Goal: Task Accomplishment & Management: Manage account settings

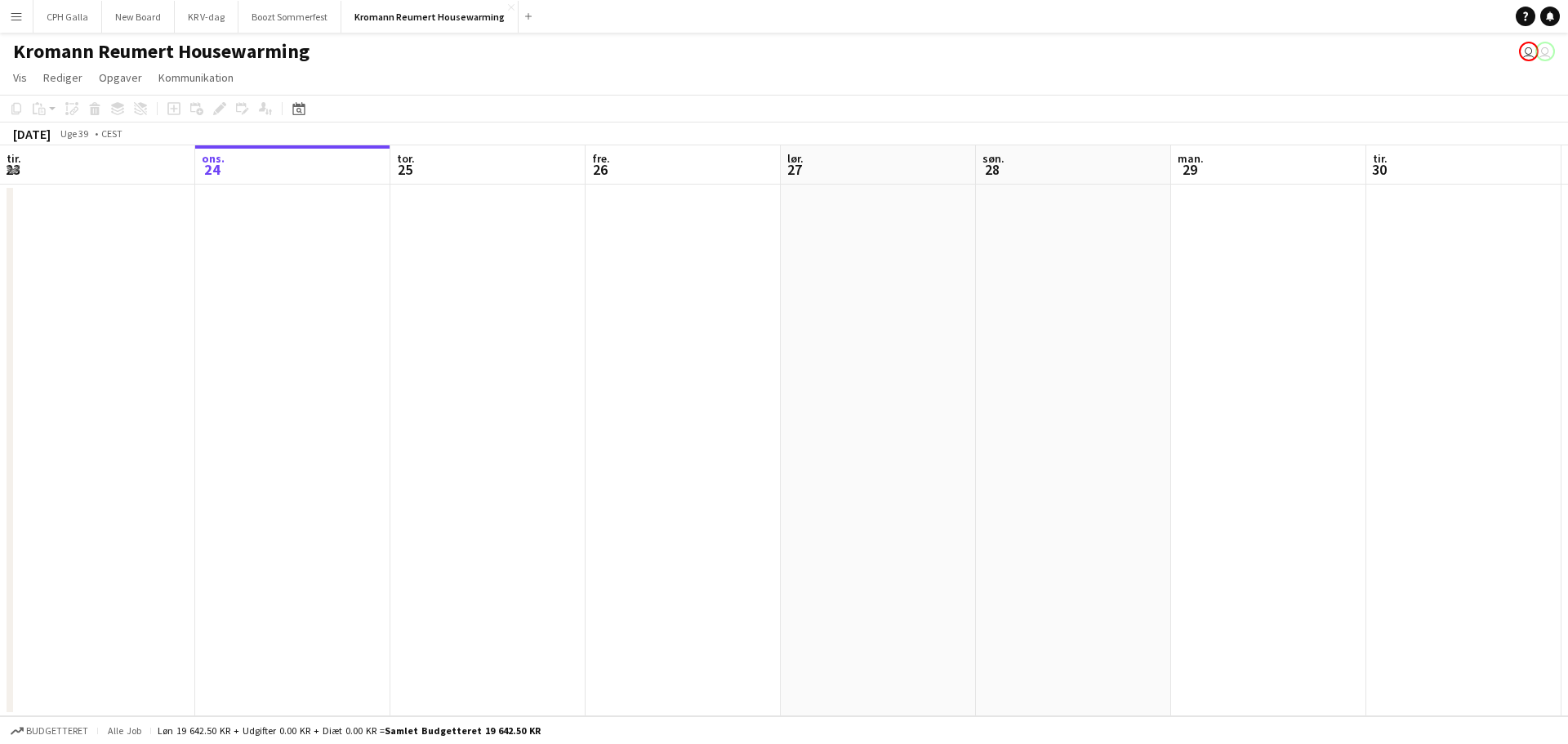
click at [16, 19] on app-icon "Menu" at bounding box center [17, 17] width 13 height 13
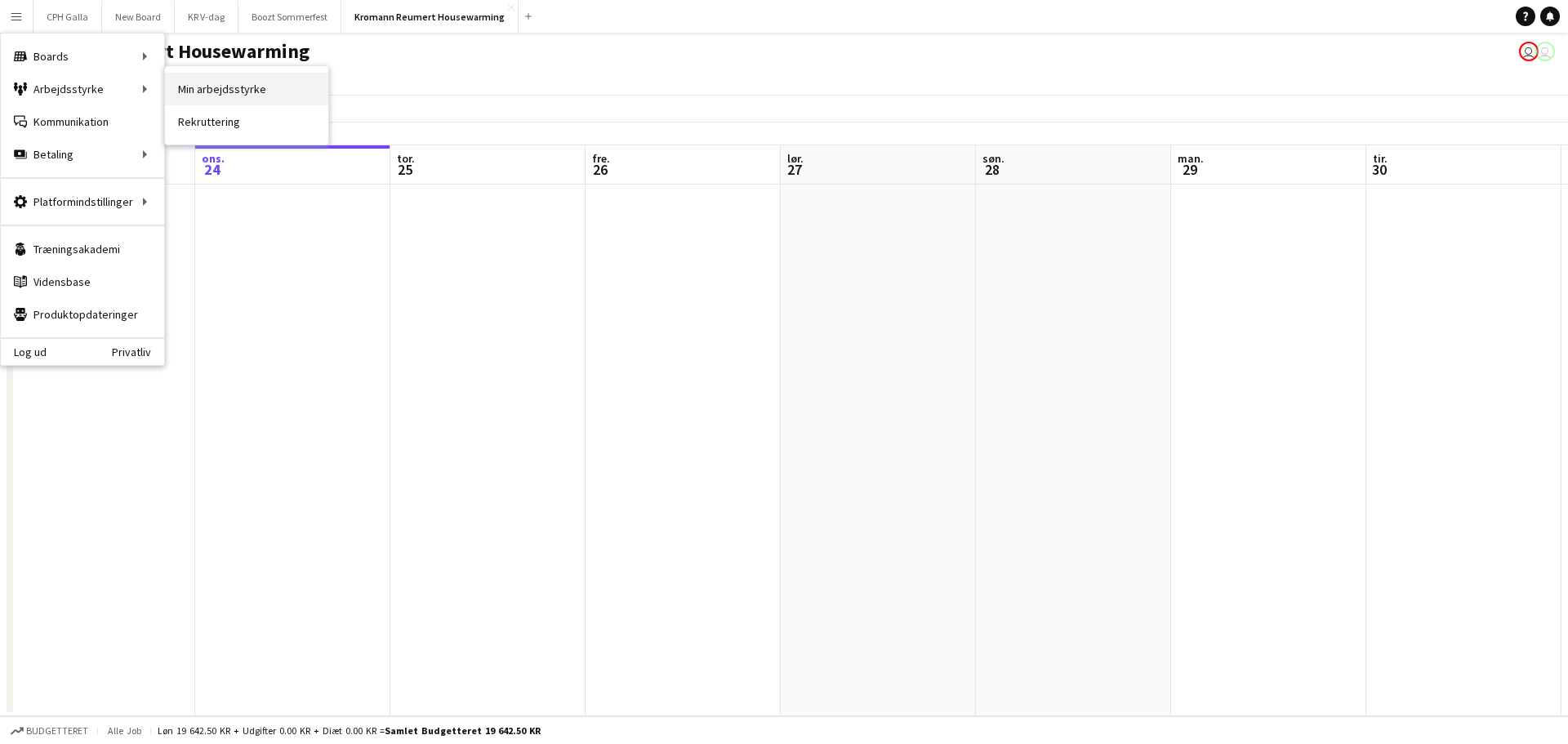
click at [223, 93] on link "Min arbejdsstyrke" at bounding box center [247, 88] width 163 height 32
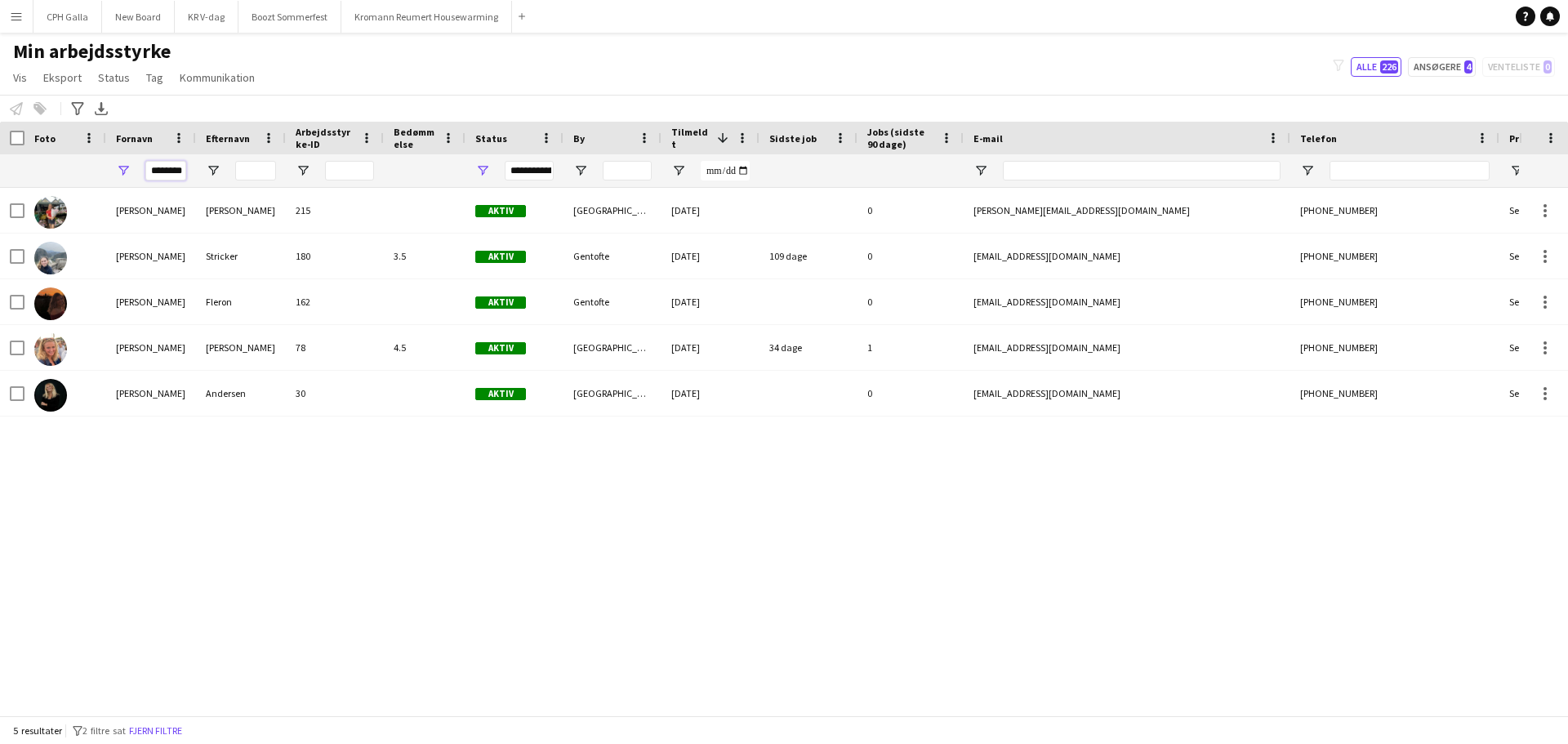
click at [177, 169] on input "********" at bounding box center [166, 170] width 41 height 19
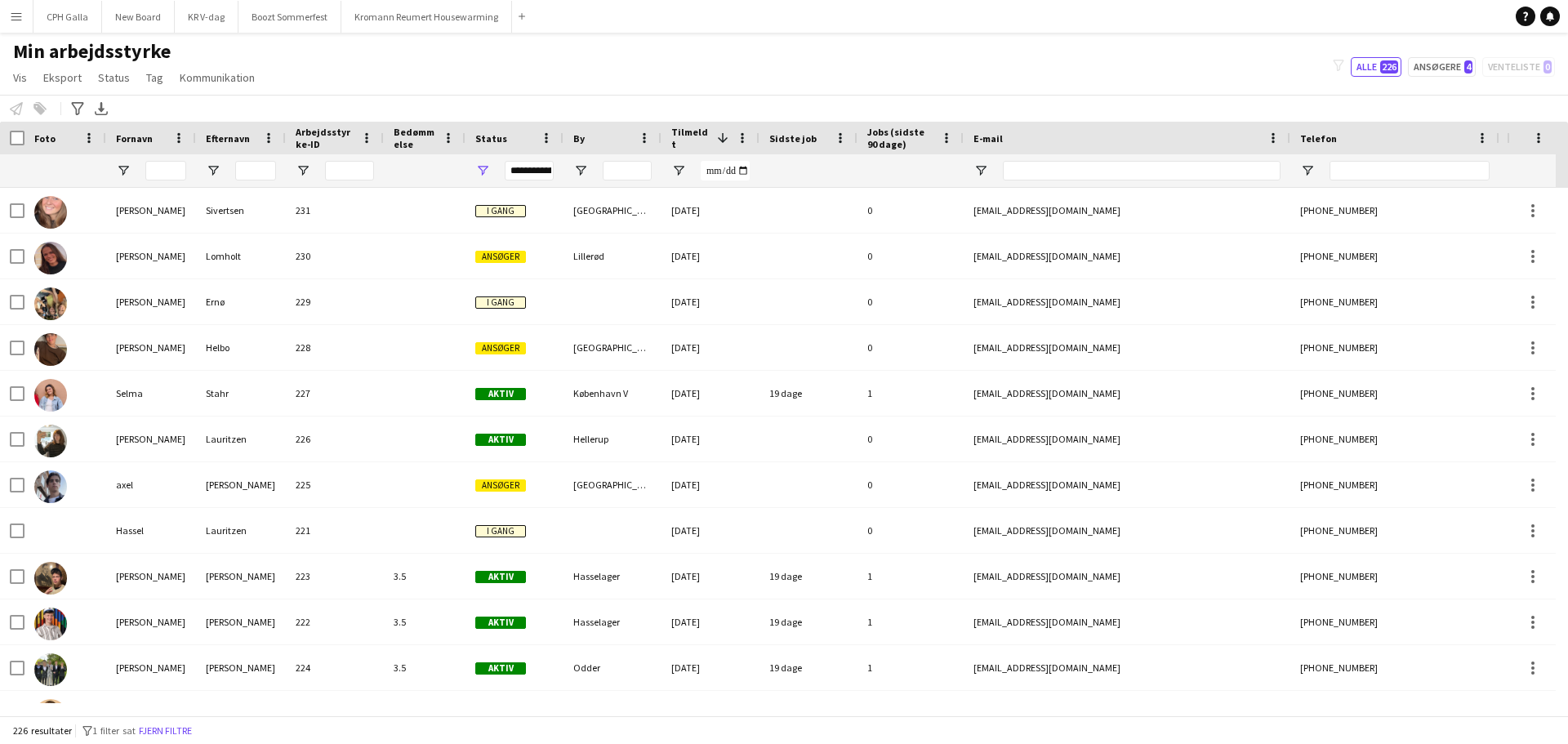
click at [1414, 55] on div "Min arbejdsstyrke Vis Visninger Standardvisning Ny visning Opdater visning Slet…" at bounding box center [784, 67] width 1568 height 56
click at [1424, 64] on button "Ansøgere 4" at bounding box center [1442, 67] width 68 height 19
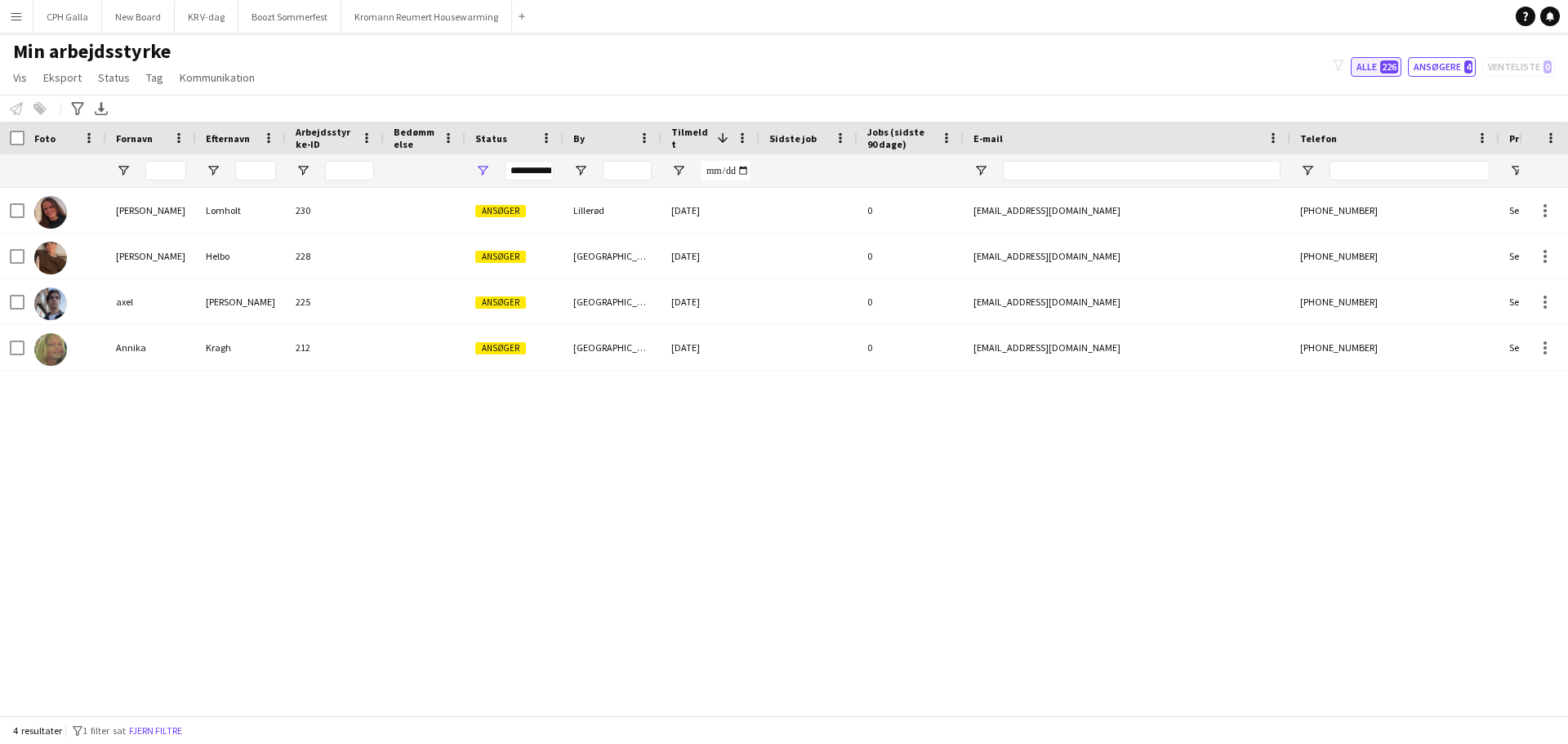
click at [1384, 72] on span "226" at bounding box center [1389, 67] width 18 height 13
type input "**********"
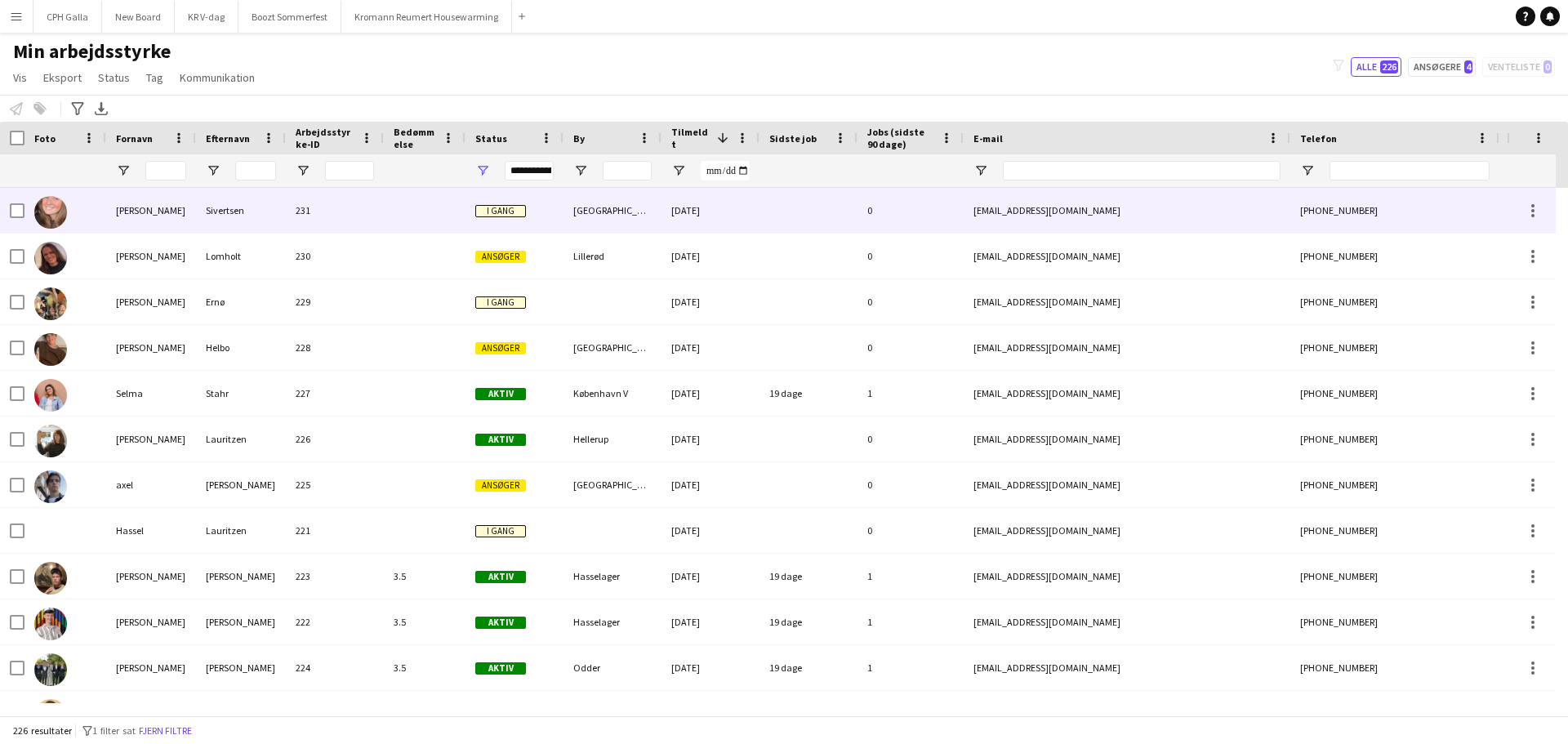
click at [423, 210] on div at bounding box center [424, 210] width 82 height 44
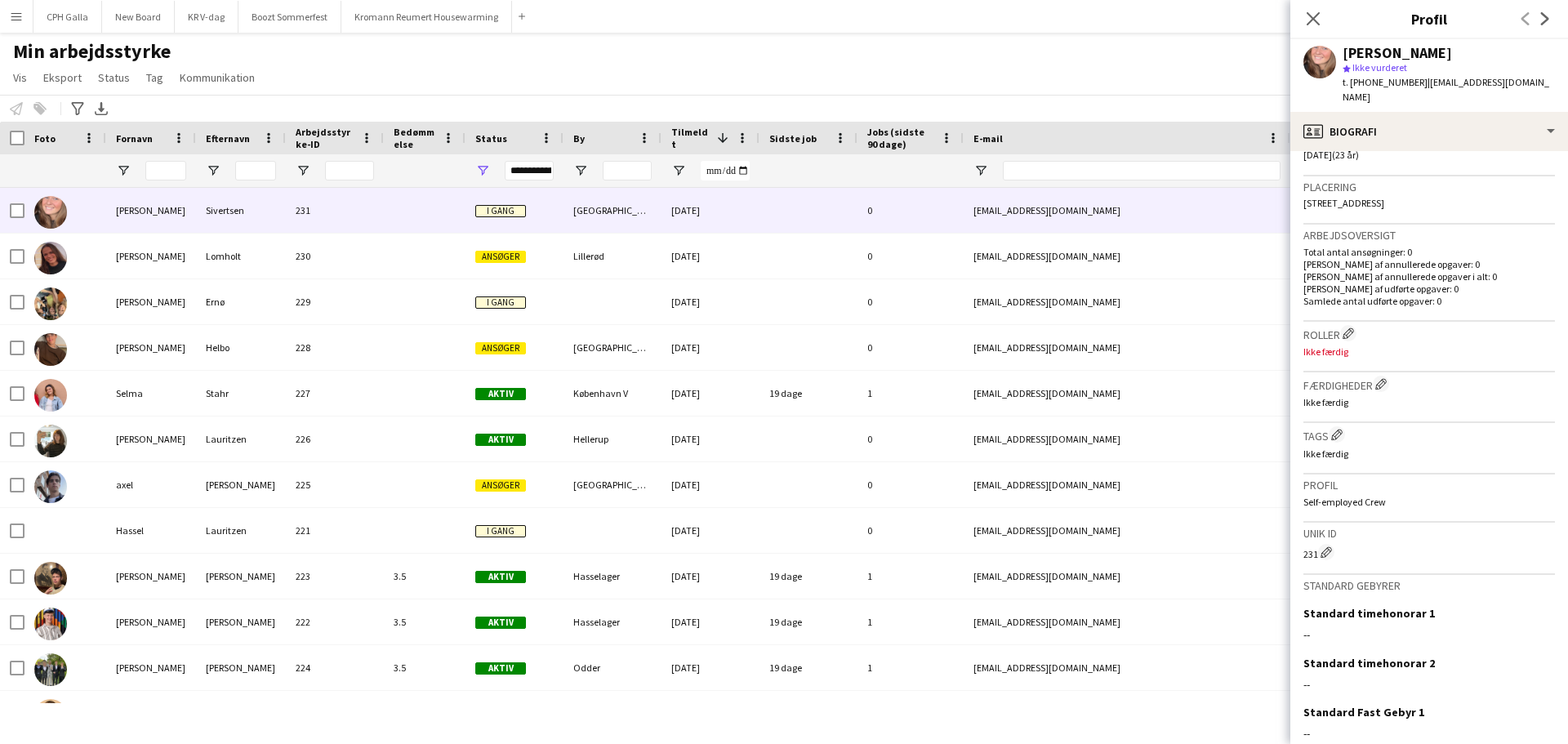
scroll to position [409, 0]
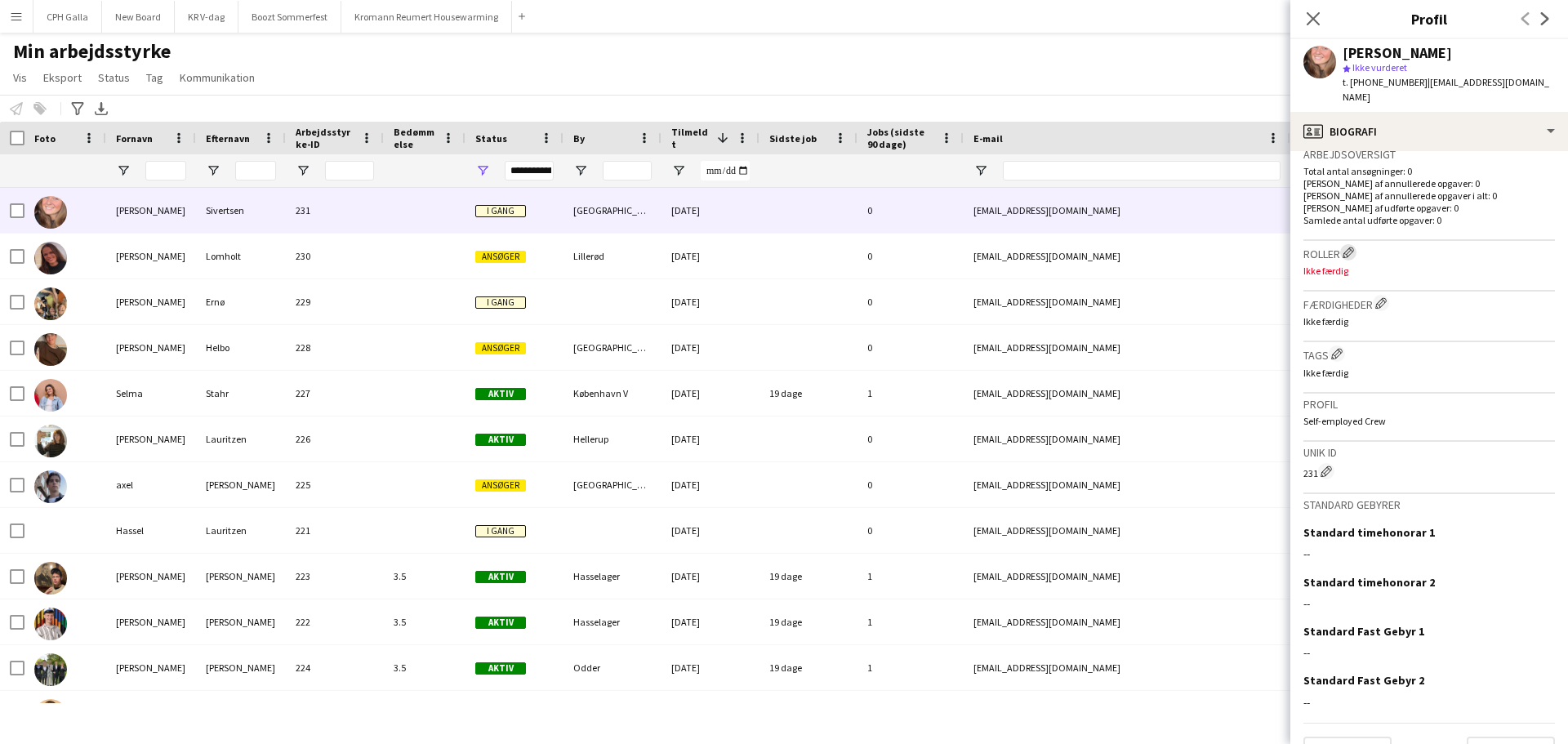
click at [1350, 246] on app-icon "Rediger besætningsfirmaroller" at bounding box center [1348, 252] width 11 height 11
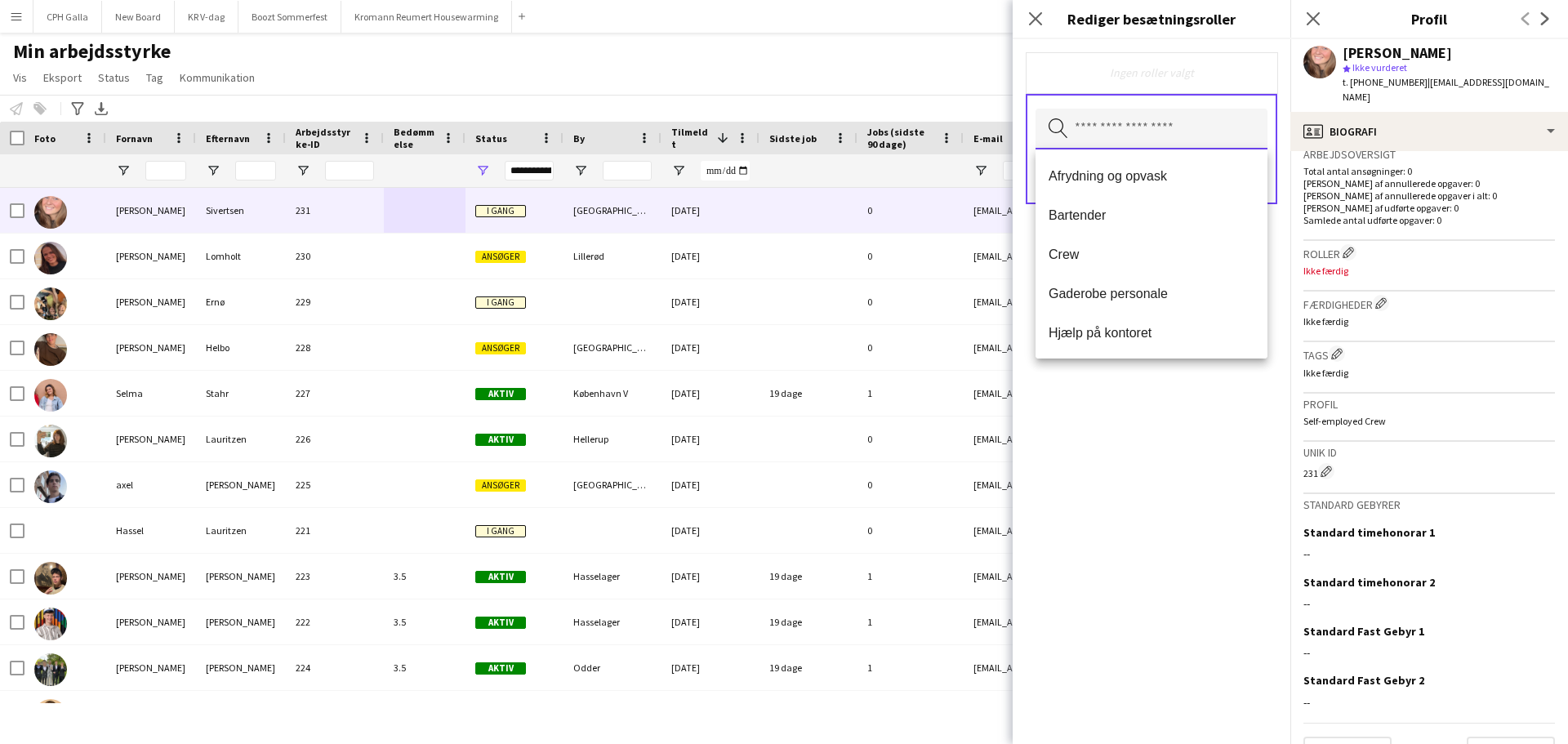
click at [1148, 134] on input "text" at bounding box center [1152, 129] width 232 height 41
click at [1124, 170] on span "Afrydning og opvask" at bounding box center [1152, 176] width 206 height 16
click at [1100, 180] on span "Bartender" at bounding box center [1152, 176] width 206 height 16
click at [1100, 180] on span "Crew" at bounding box center [1152, 176] width 206 height 16
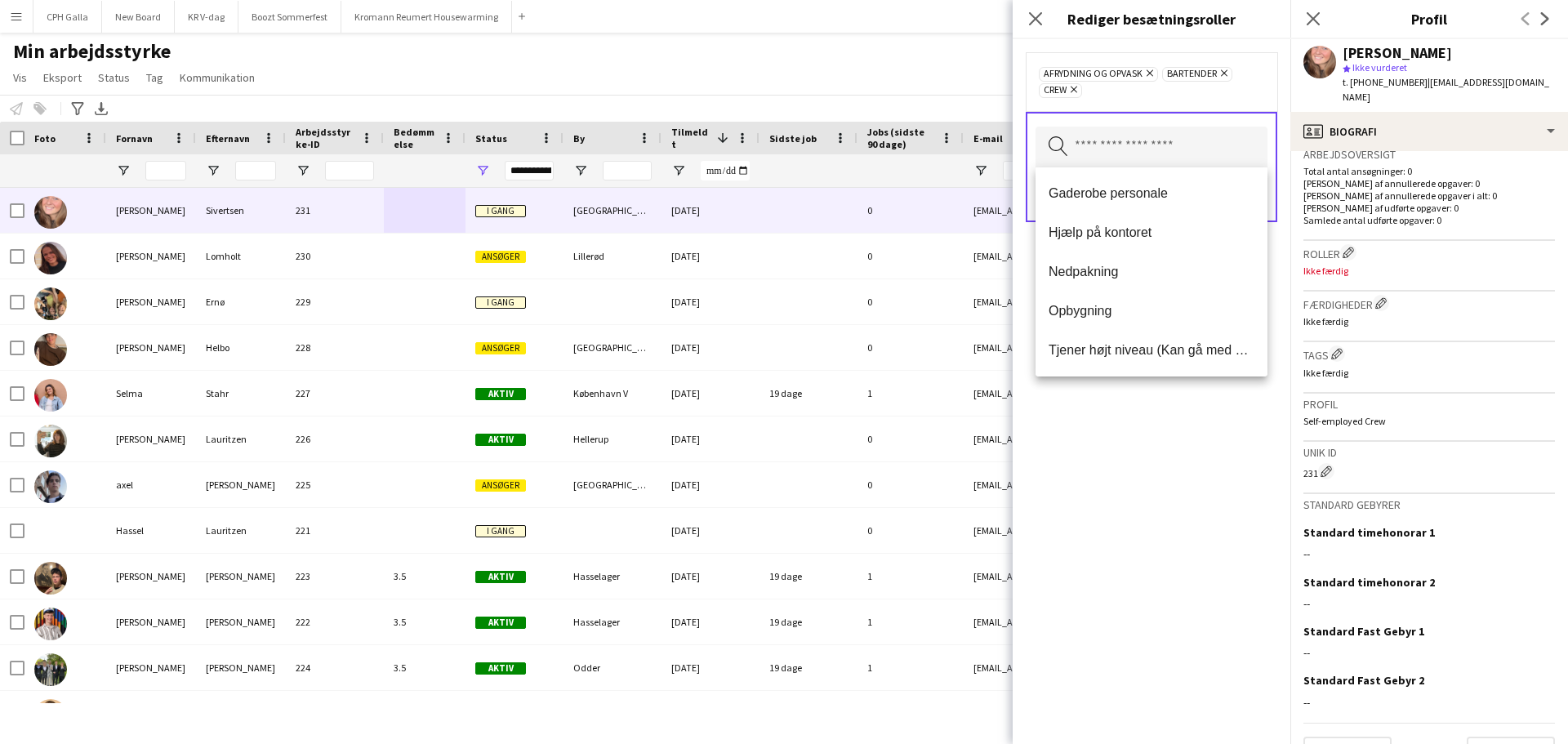
click at [1100, 180] on mat-option "Gaderobe personale" at bounding box center [1152, 194] width 232 height 39
click at [1100, 181] on mat-option "Hjælp på kontoret" at bounding box center [1152, 194] width 232 height 39
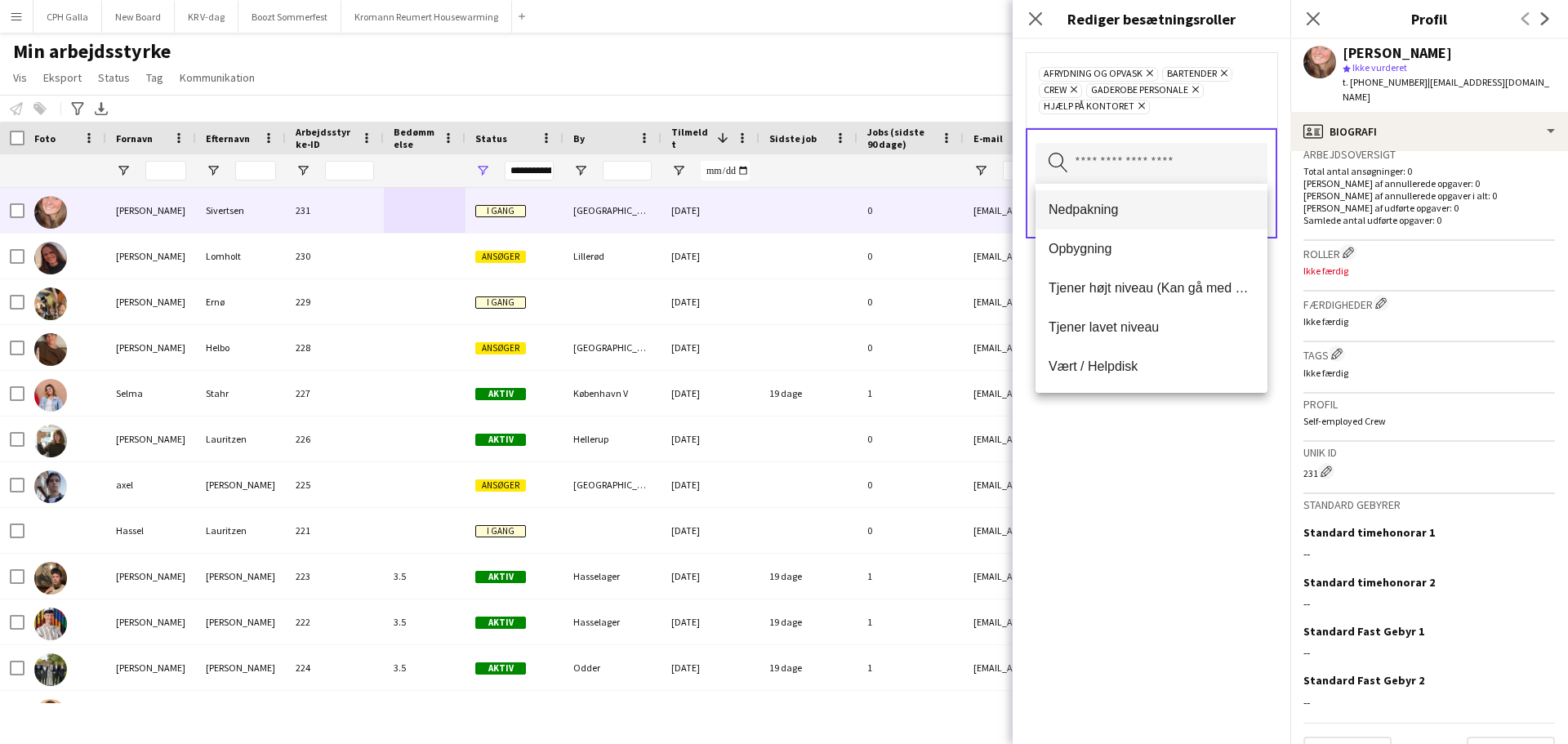
click at [1099, 205] on span "Nedpakning" at bounding box center [1152, 209] width 206 height 16
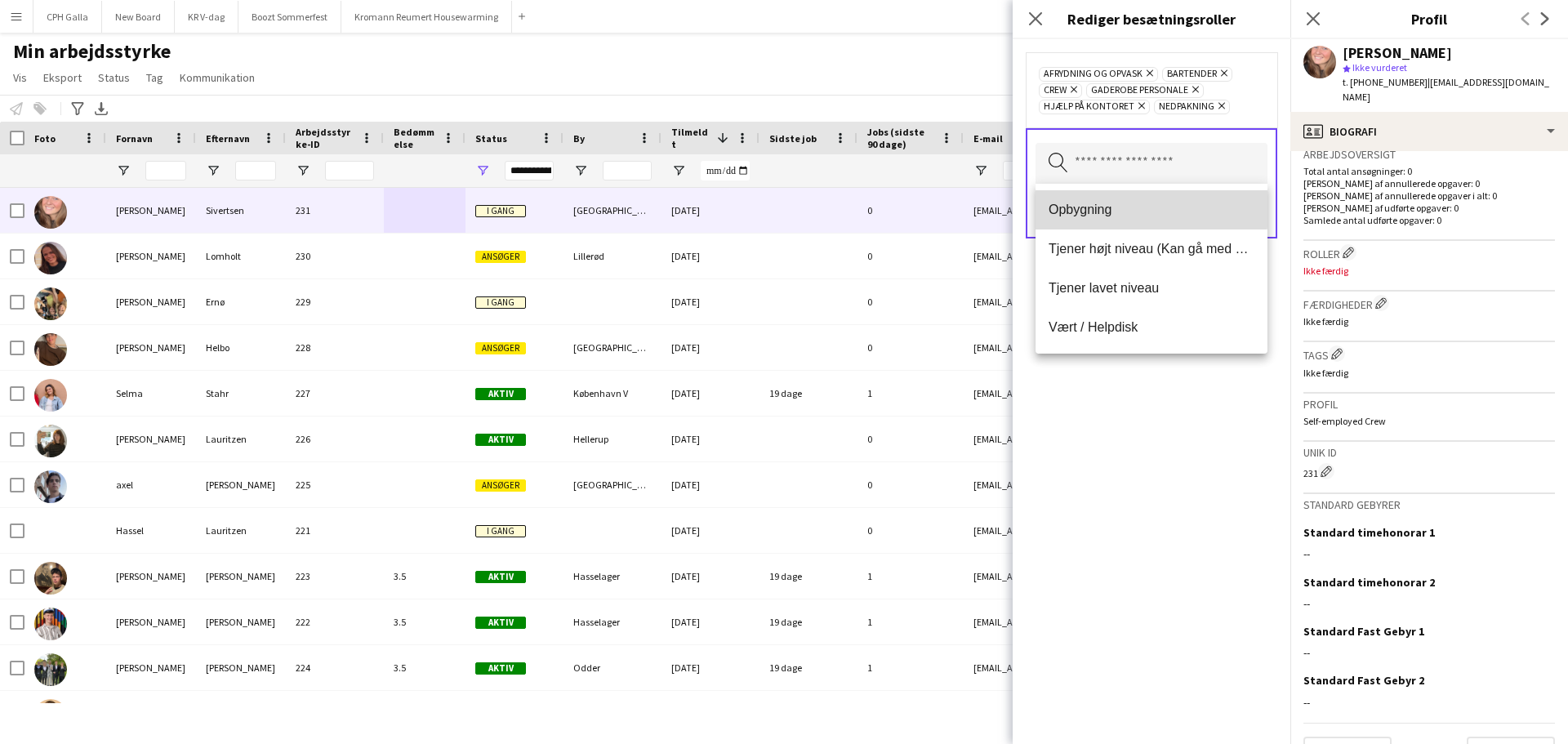
click at [1091, 203] on span "Opbygning" at bounding box center [1152, 209] width 206 height 16
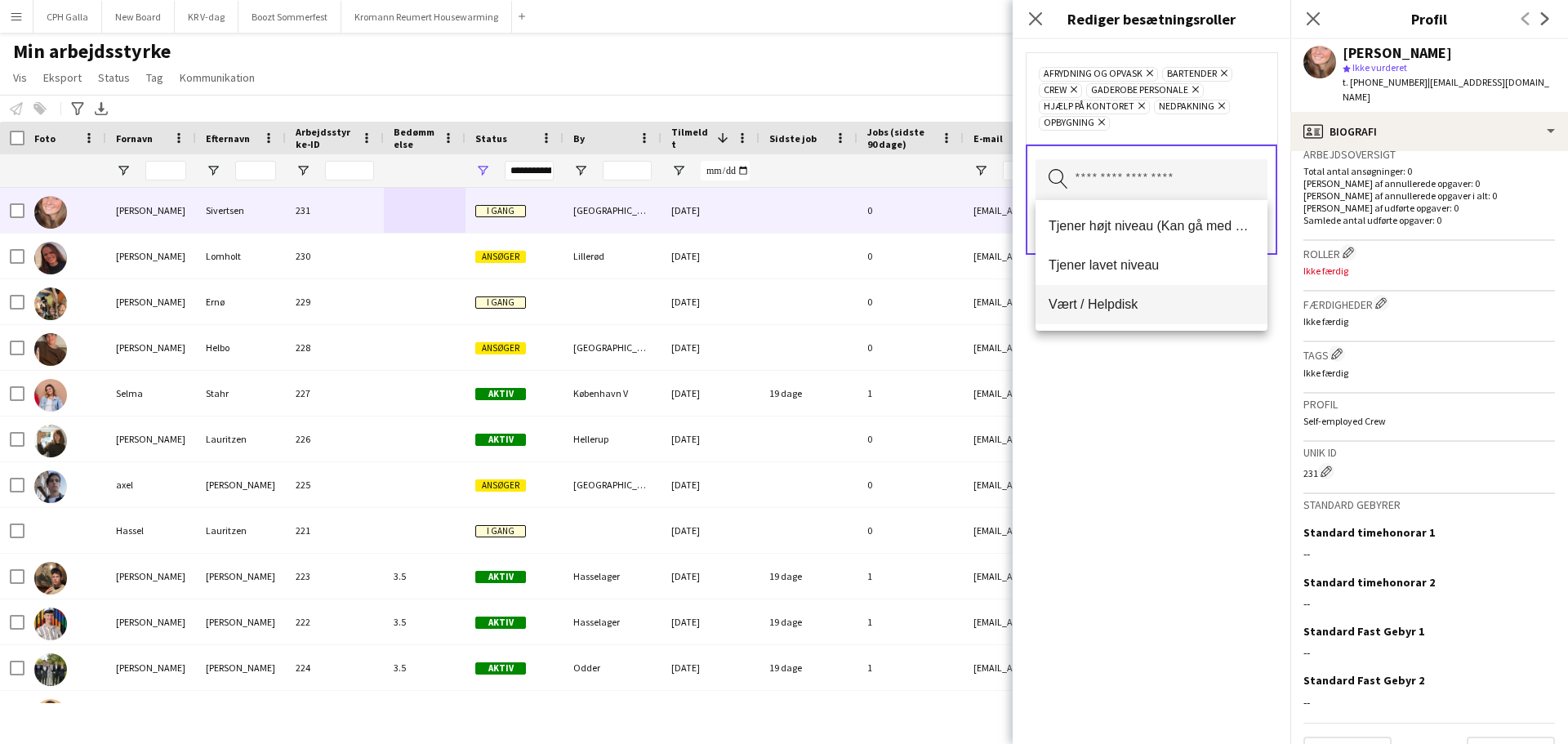
click at [1096, 313] on mat-option "Vært / Helpdisk" at bounding box center [1152, 305] width 232 height 39
click at [1096, 313] on div "Afrydning og opvask Fjern Bartender Fjern Crew Fjern Gaderobe personale Fjern H…" at bounding box center [1152, 391] width 278 height 705
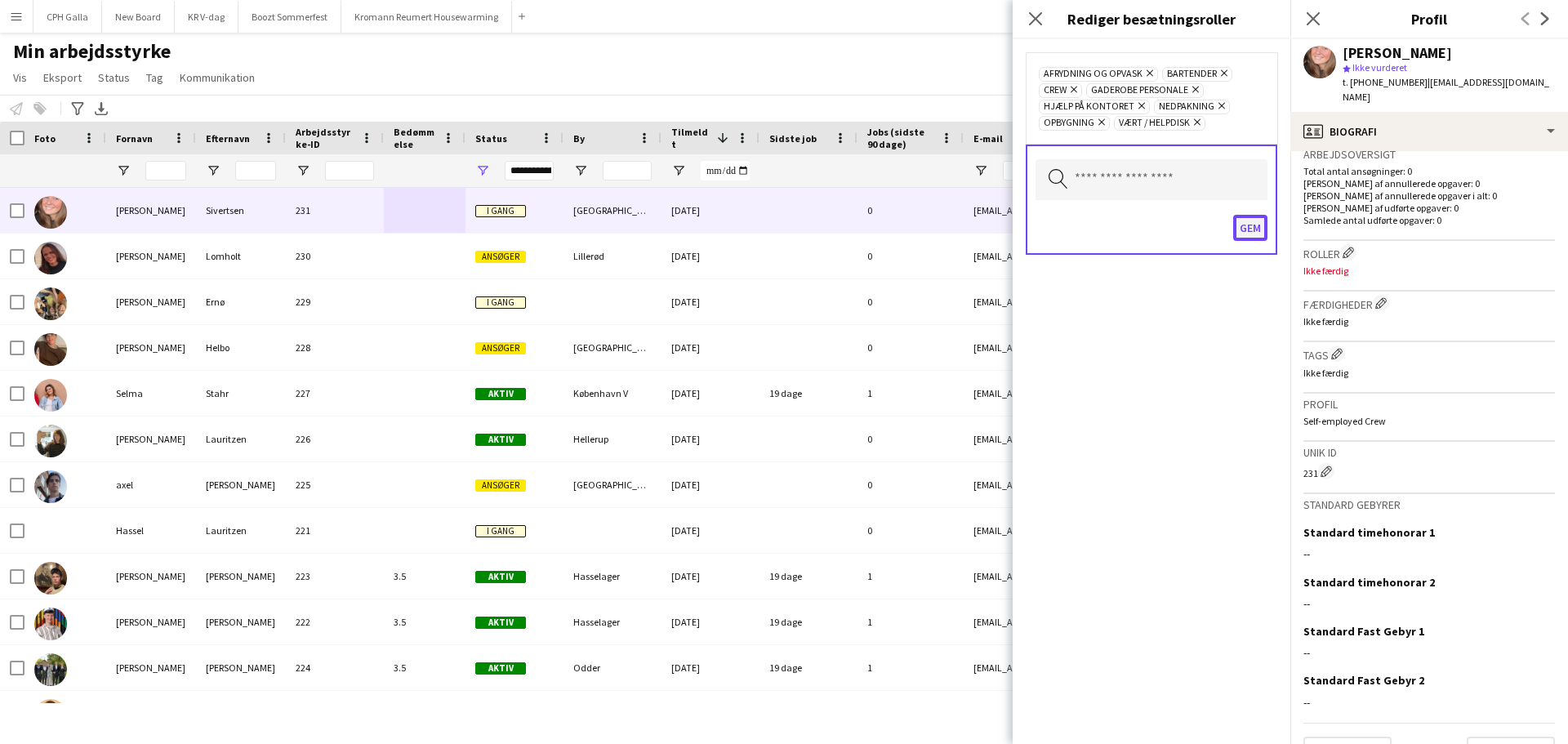
click at [1259, 230] on button "Gem" at bounding box center [1250, 228] width 34 height 26
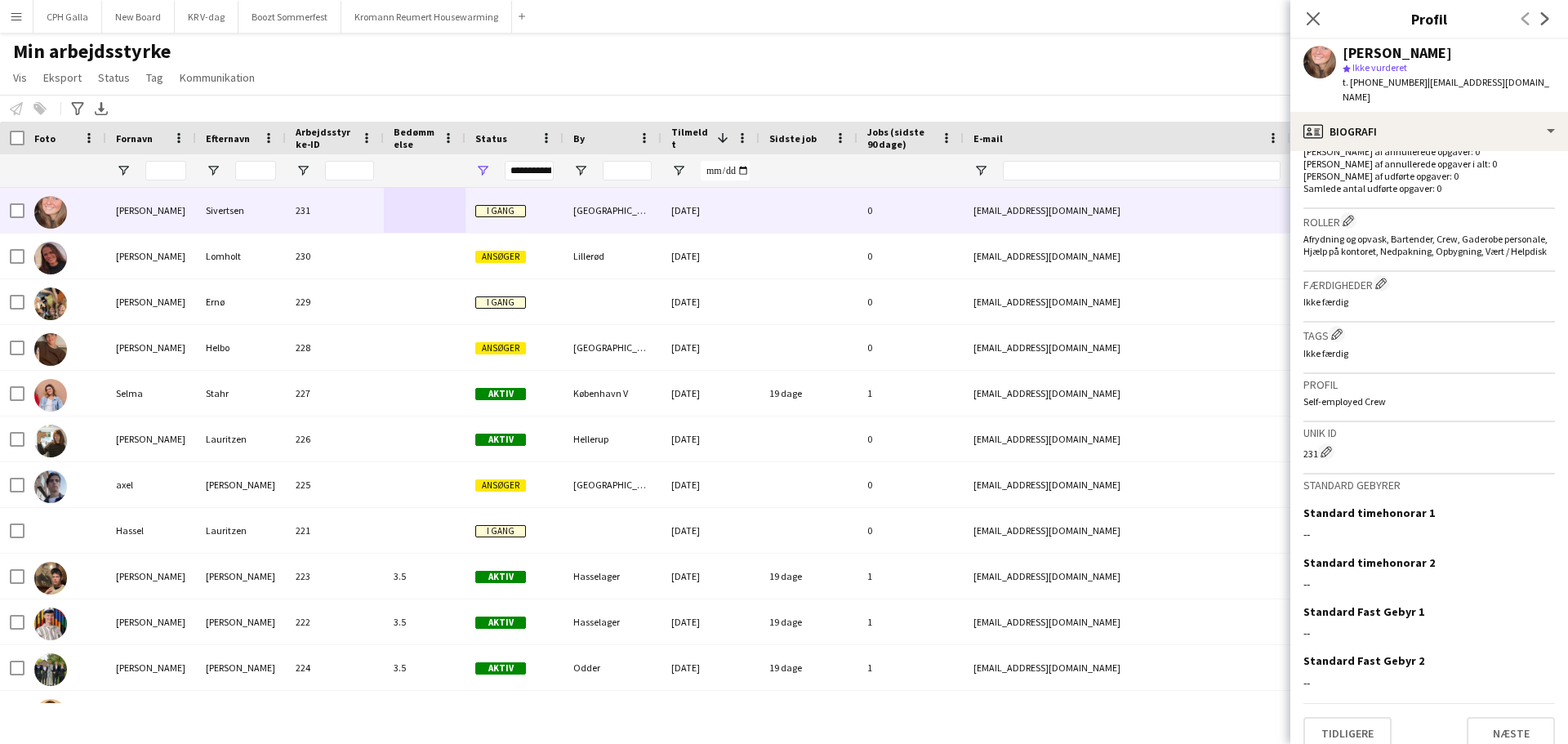
scroll to position [456, 0]
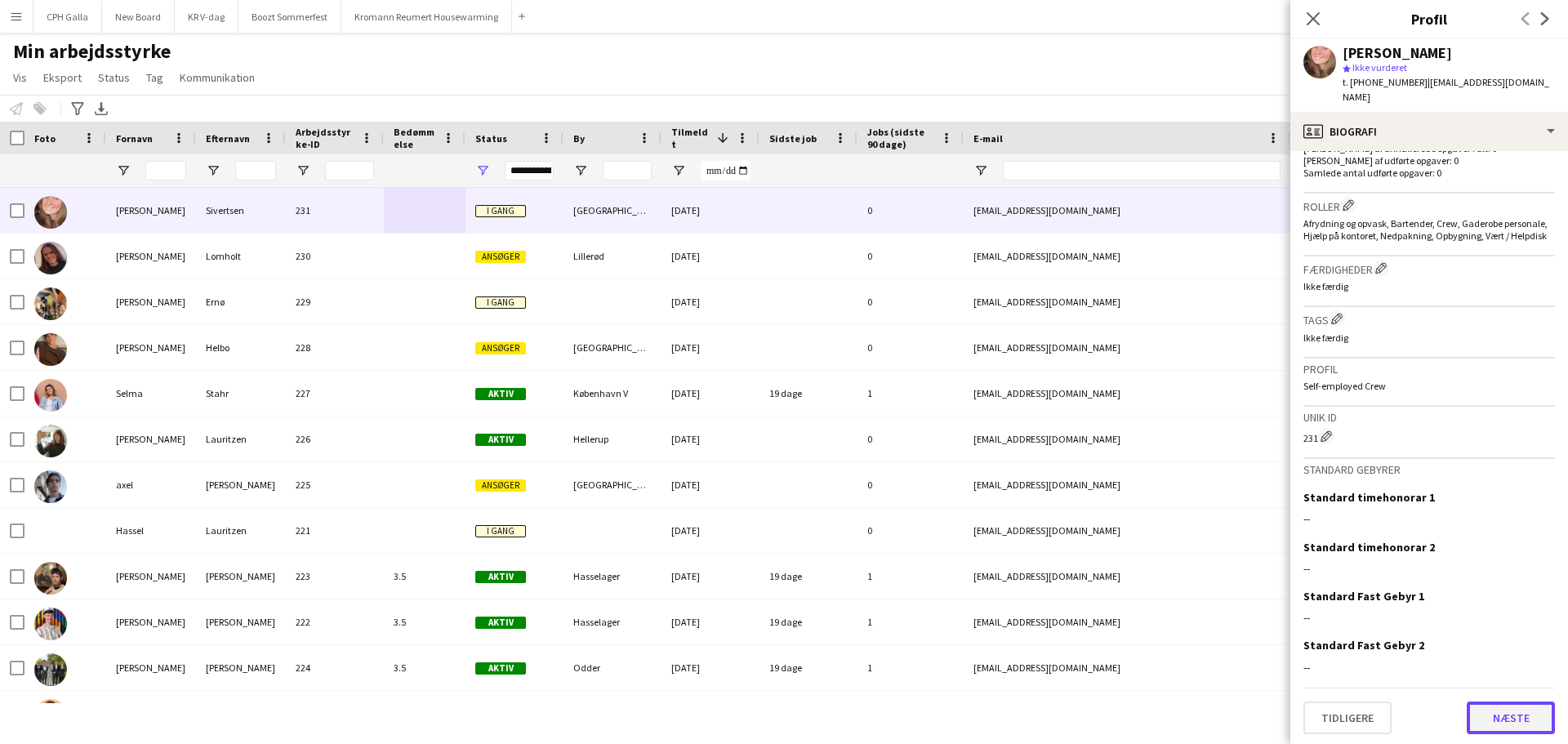
click at [1487, 706] on button "Næste" at bounding box center [1511, 717] width 88 height 32
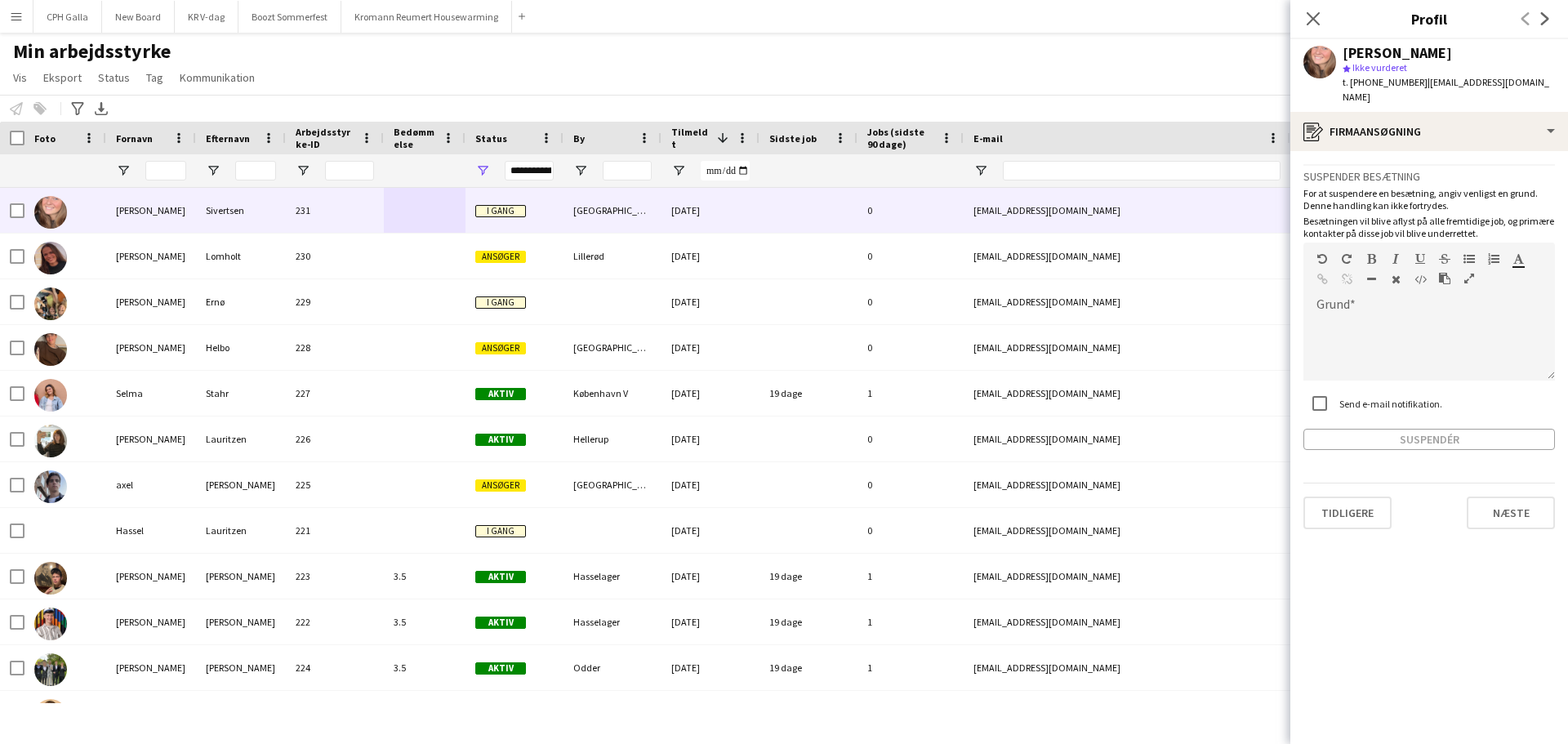
click at [1035, 71] on div "Min arbejdsstyrke Vis Visninger Standardvisning Ny visning Opdater visning Slet…" at bounding box center [784, 67] width 1568 height 56
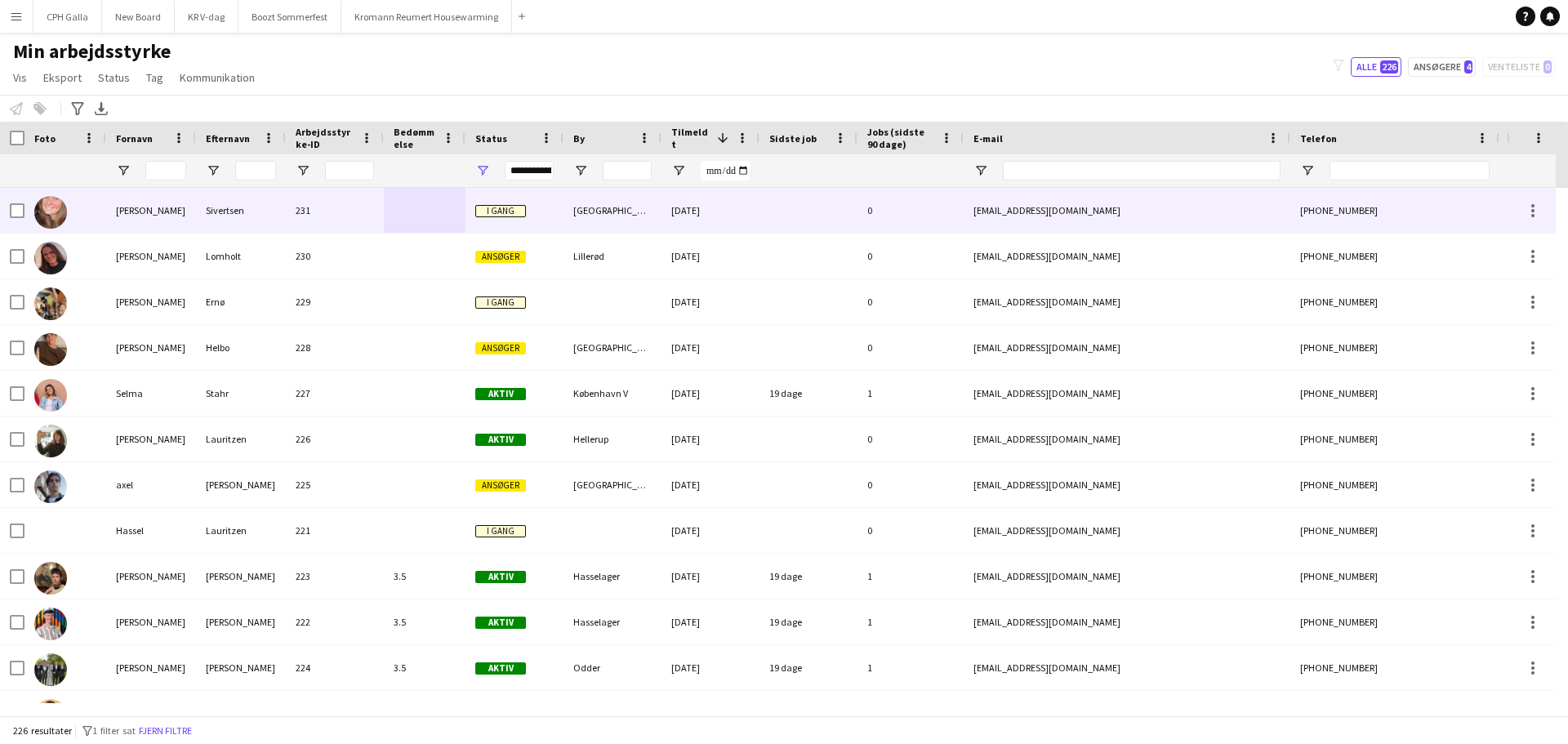
click at [366, 202] on div "231" at bounding box center [335, 210] width 98 height 44
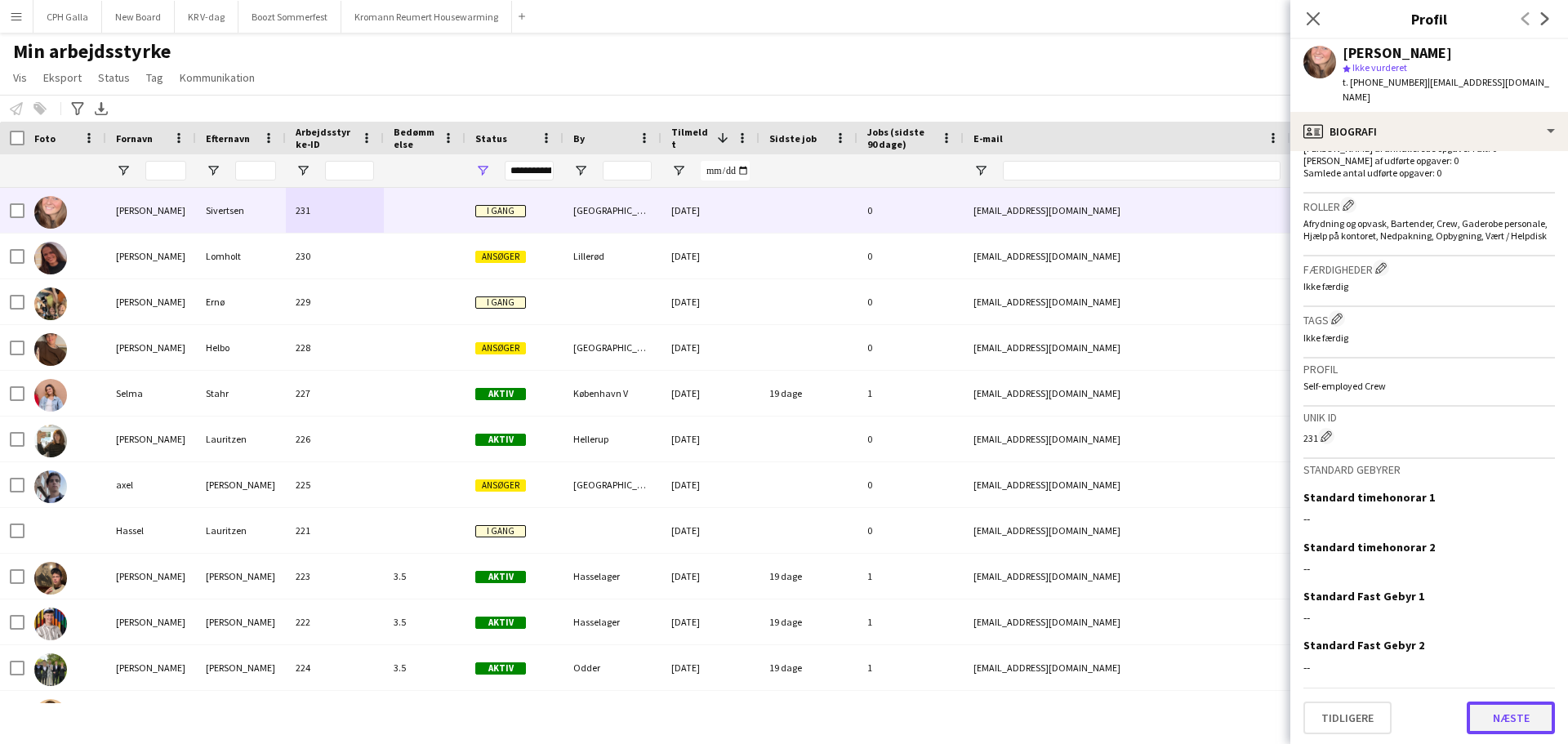
click at [1484, 706] on button "Næste" at bounding box center [1511, 717] width 88 height 32
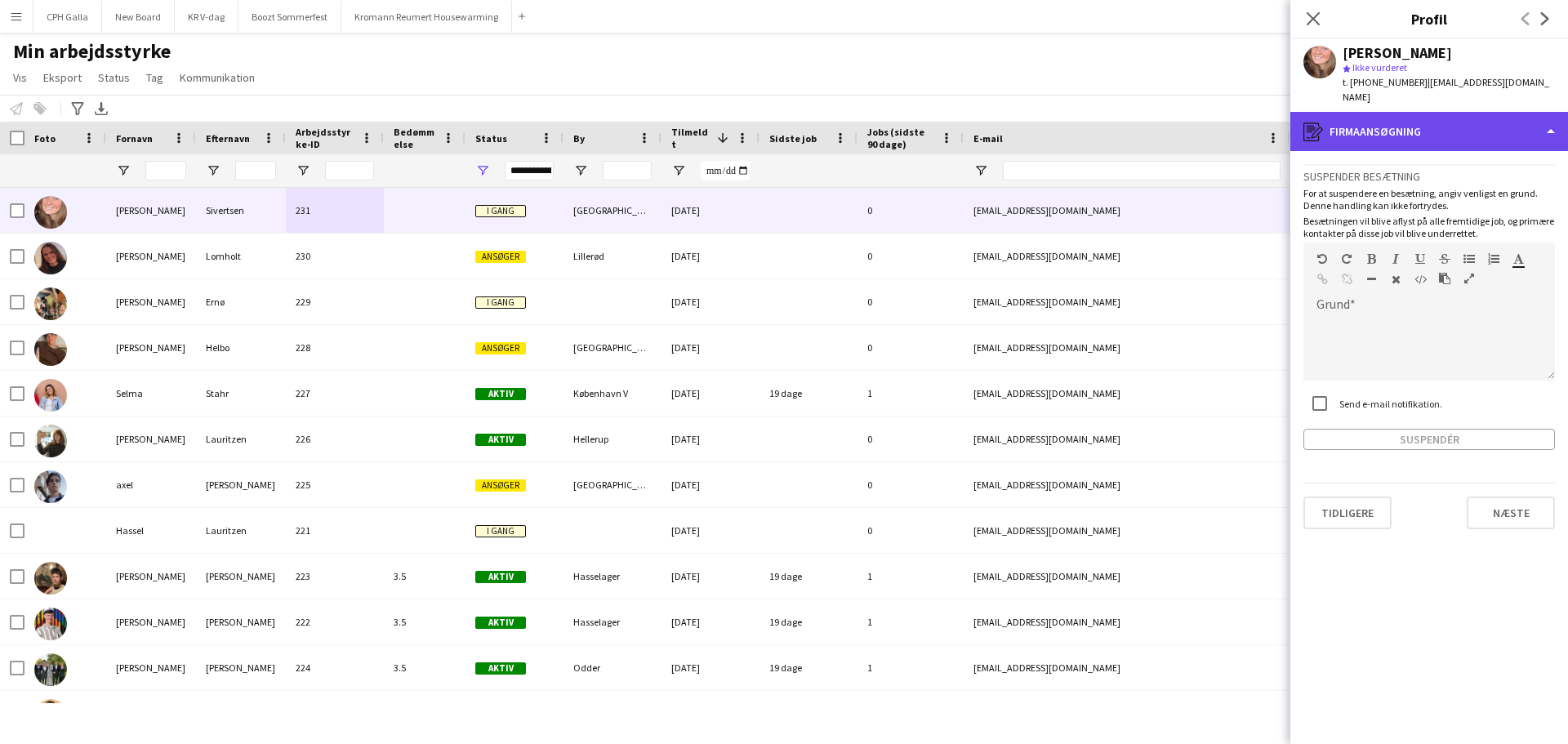
click at [1452, 114] on div "register Firmaansøgning" at bounding box center [1430, 132] width 278 height 39
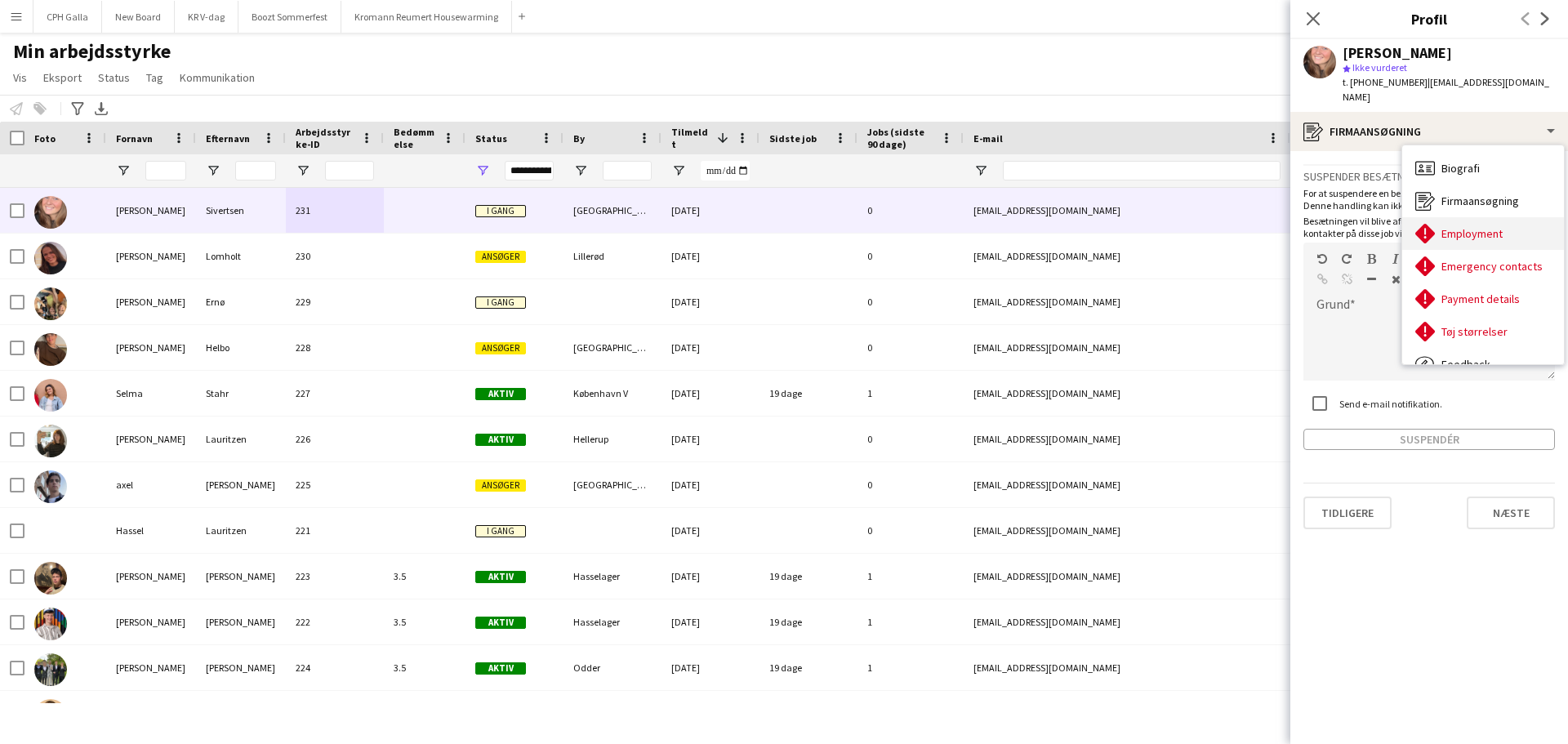
click at [1485, 226] on span "Employment" at bounding box center [1473, 233] width 61 height 15
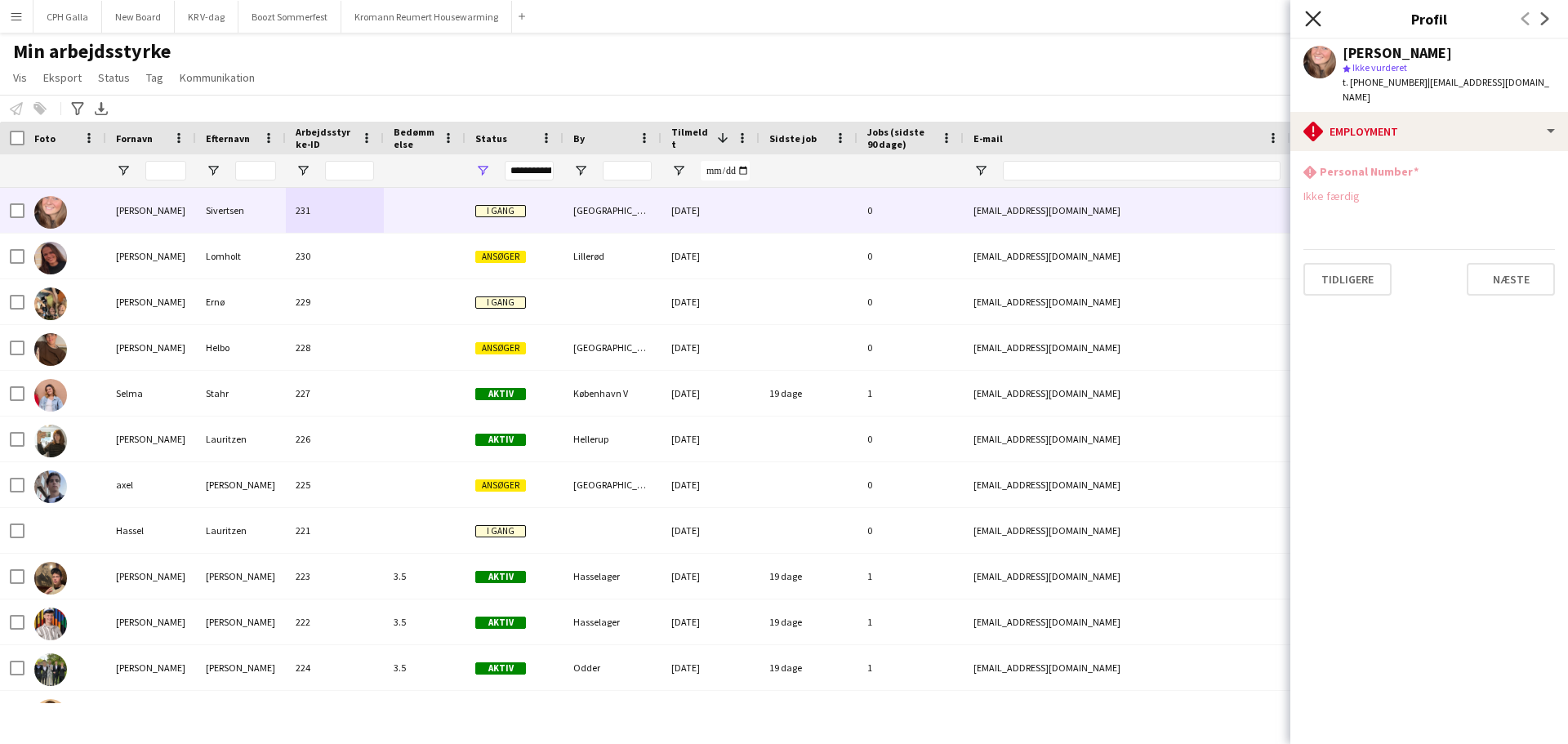
click at [1308, 20] on icon "Luk pop-in" at bounding box center [1313, 18] width 16 height 16
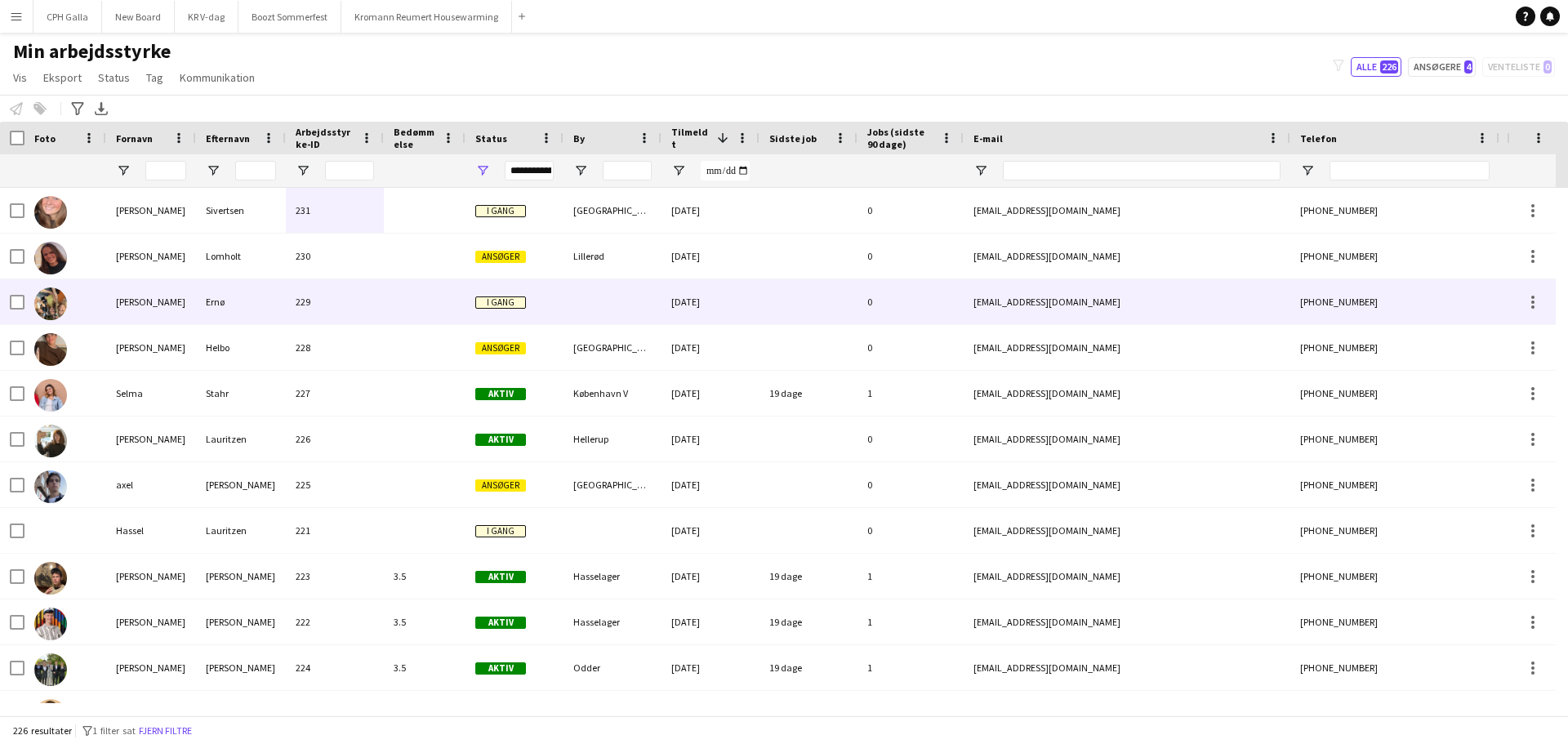
click at [782, 307] on div at bounding box center [809, 301] width 98 height 44
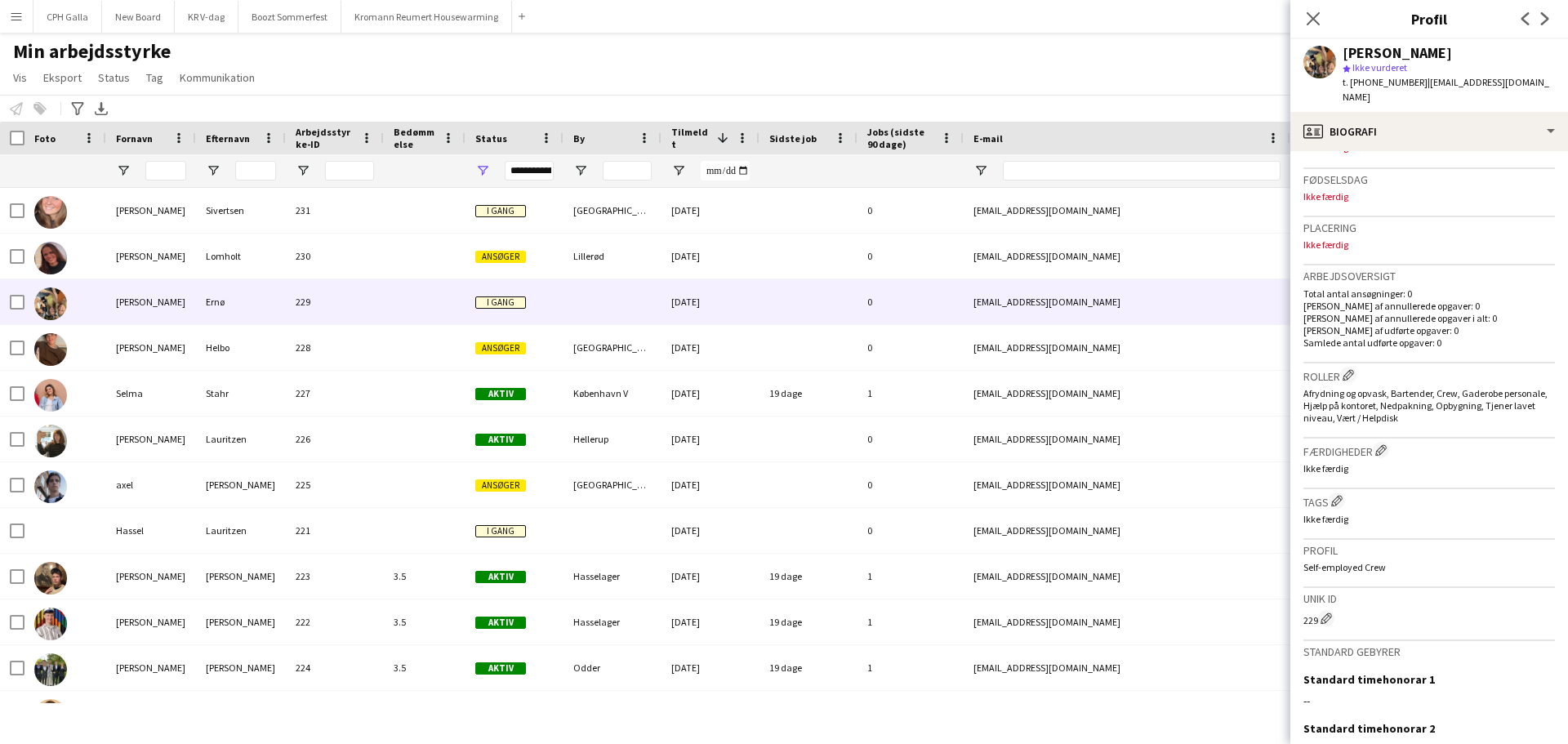
scroll to position [49, 0]
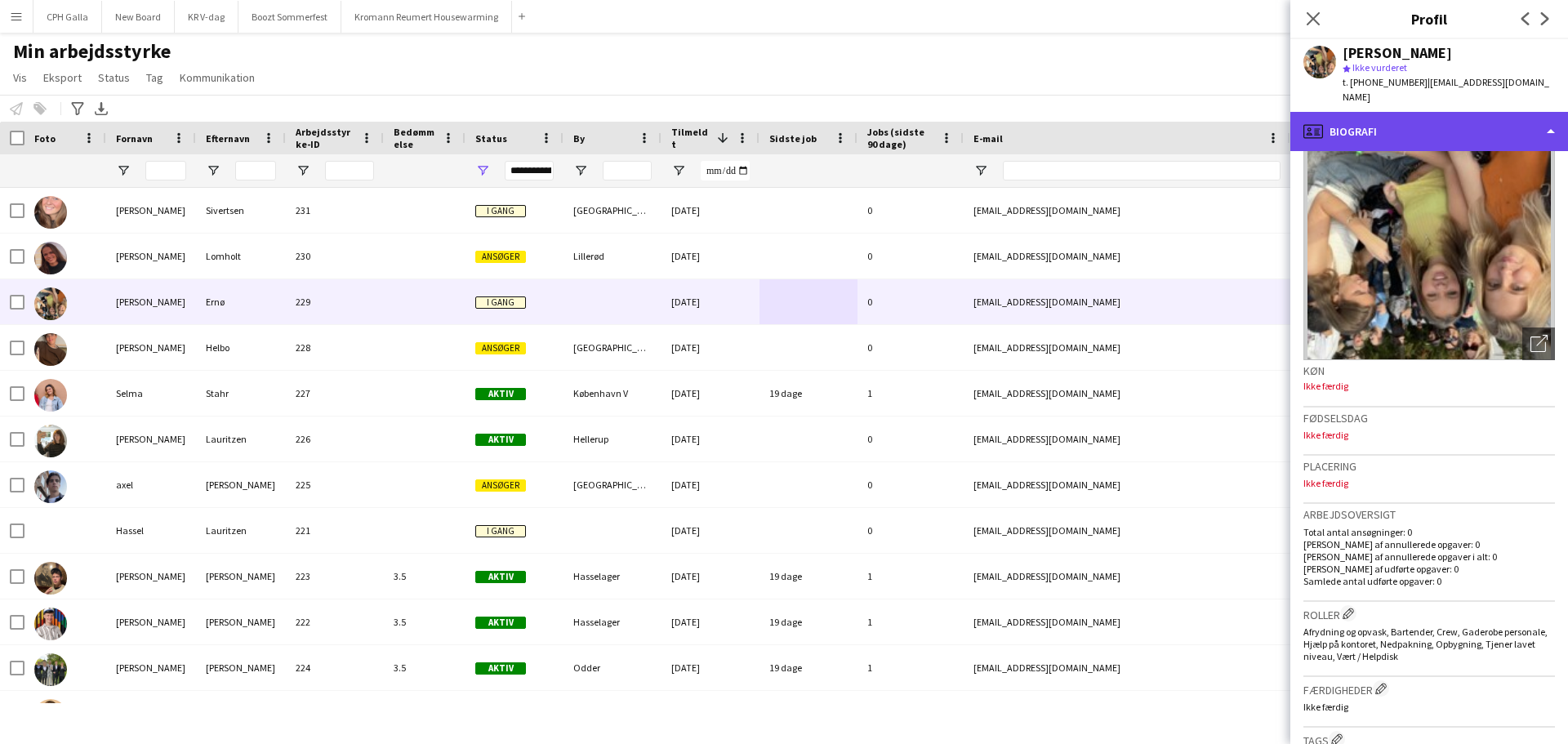
click at [1368, 112] on div "profile Biografi" at bounding box center [1430, 132] width 278 height 39
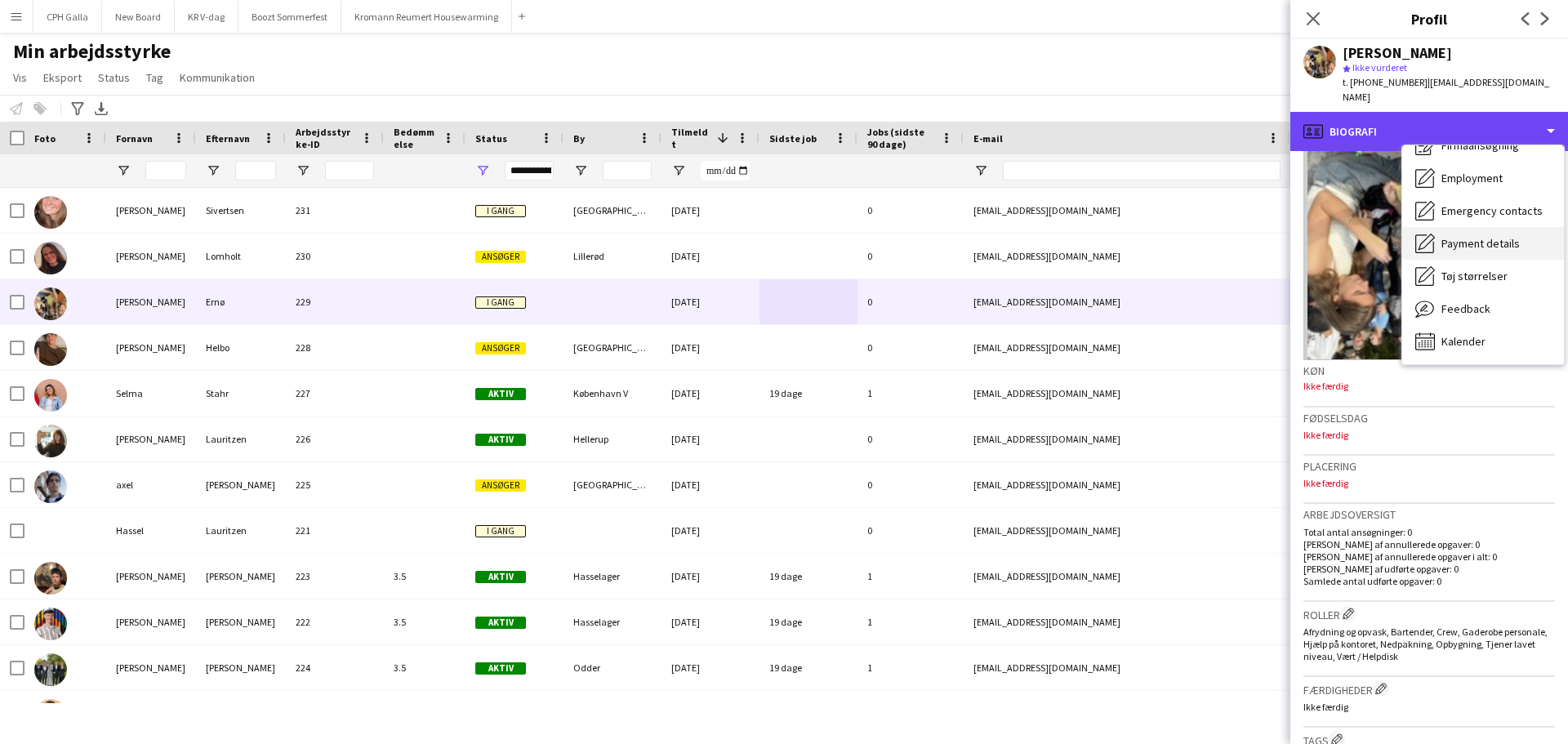
scroll to position [0, 0]
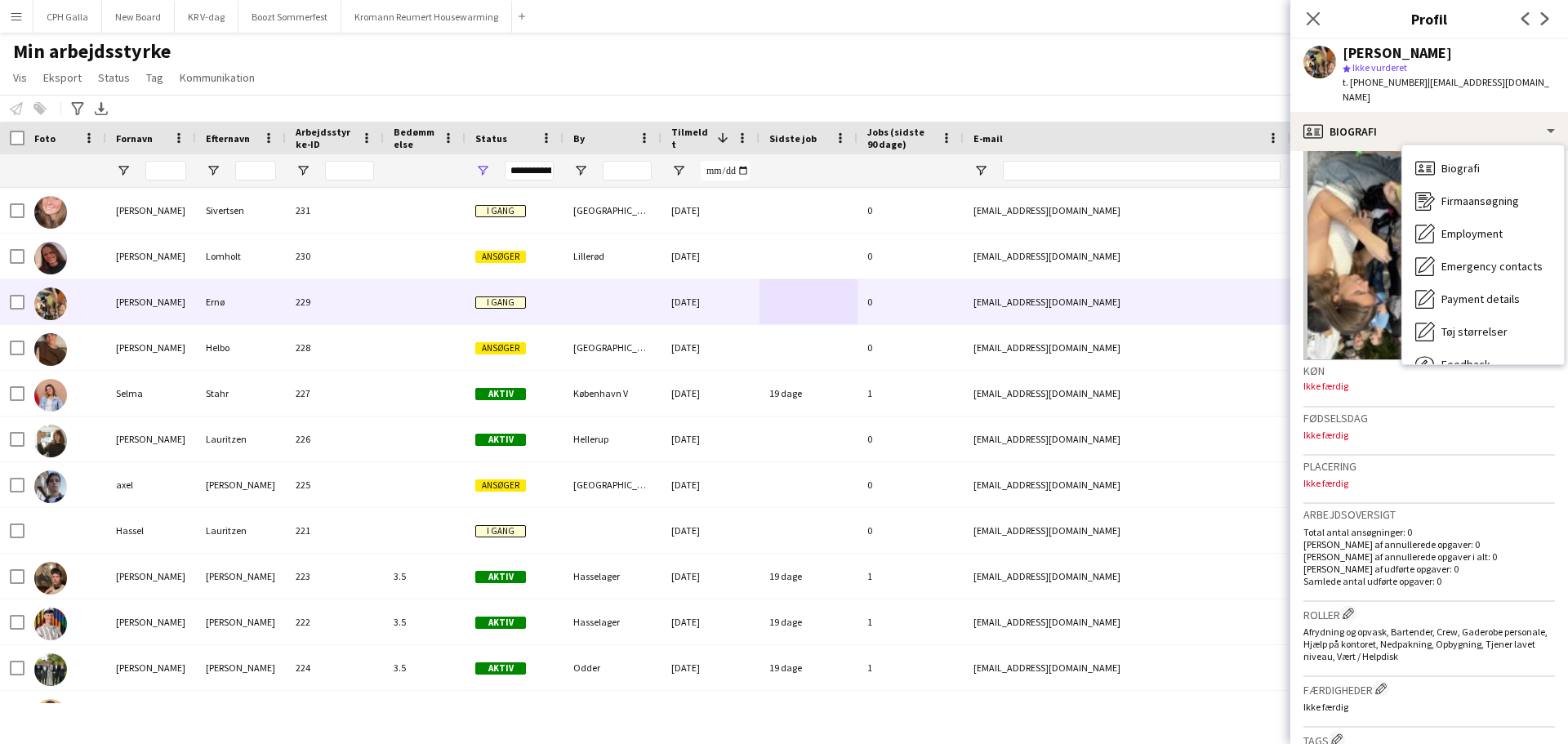
click at [1418, 477] on p "Ikke færdig" at bounding box center [1429, 483] width 251 height 12
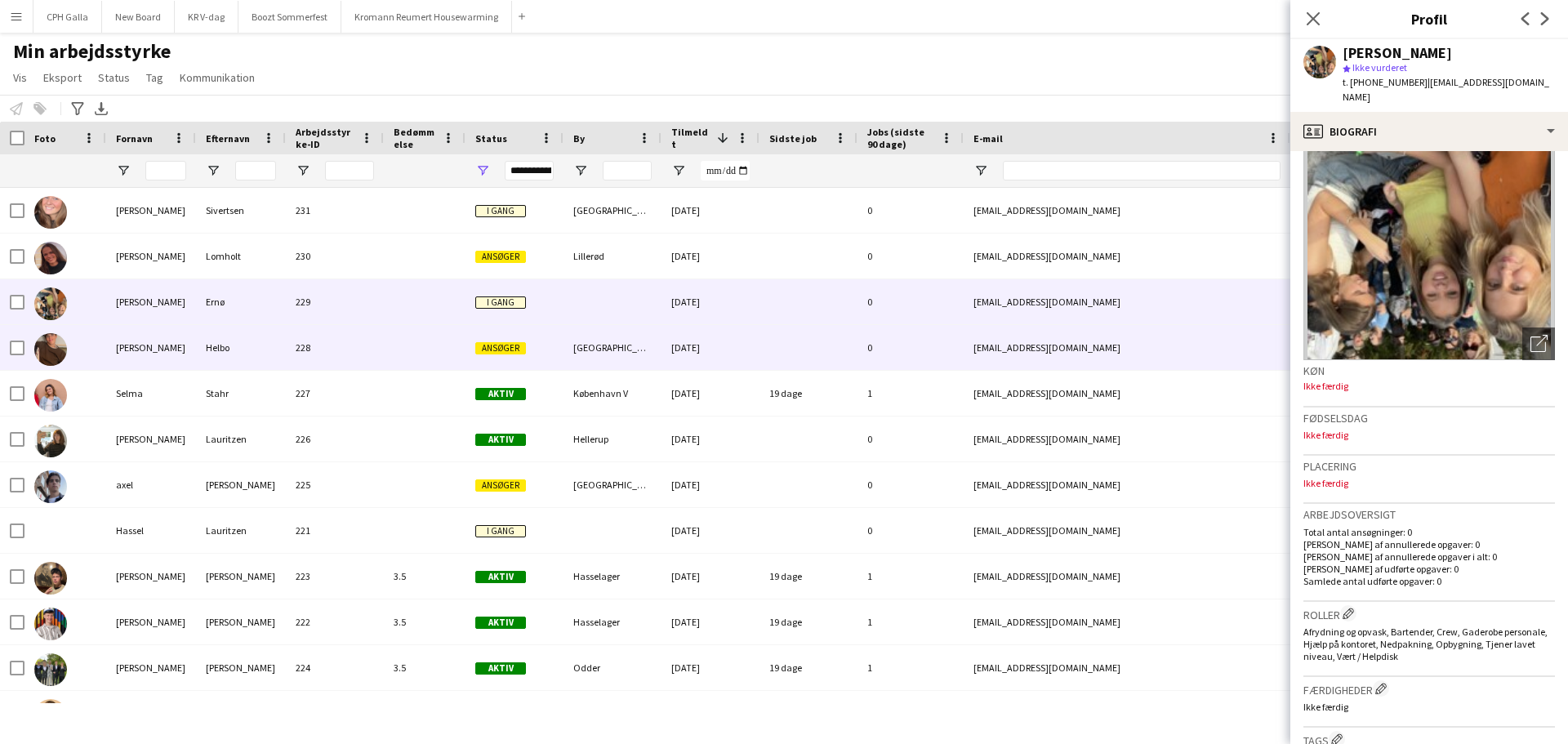
click at [372, 352] on div "228" at bounding box center [335, 347] width 98 height 44
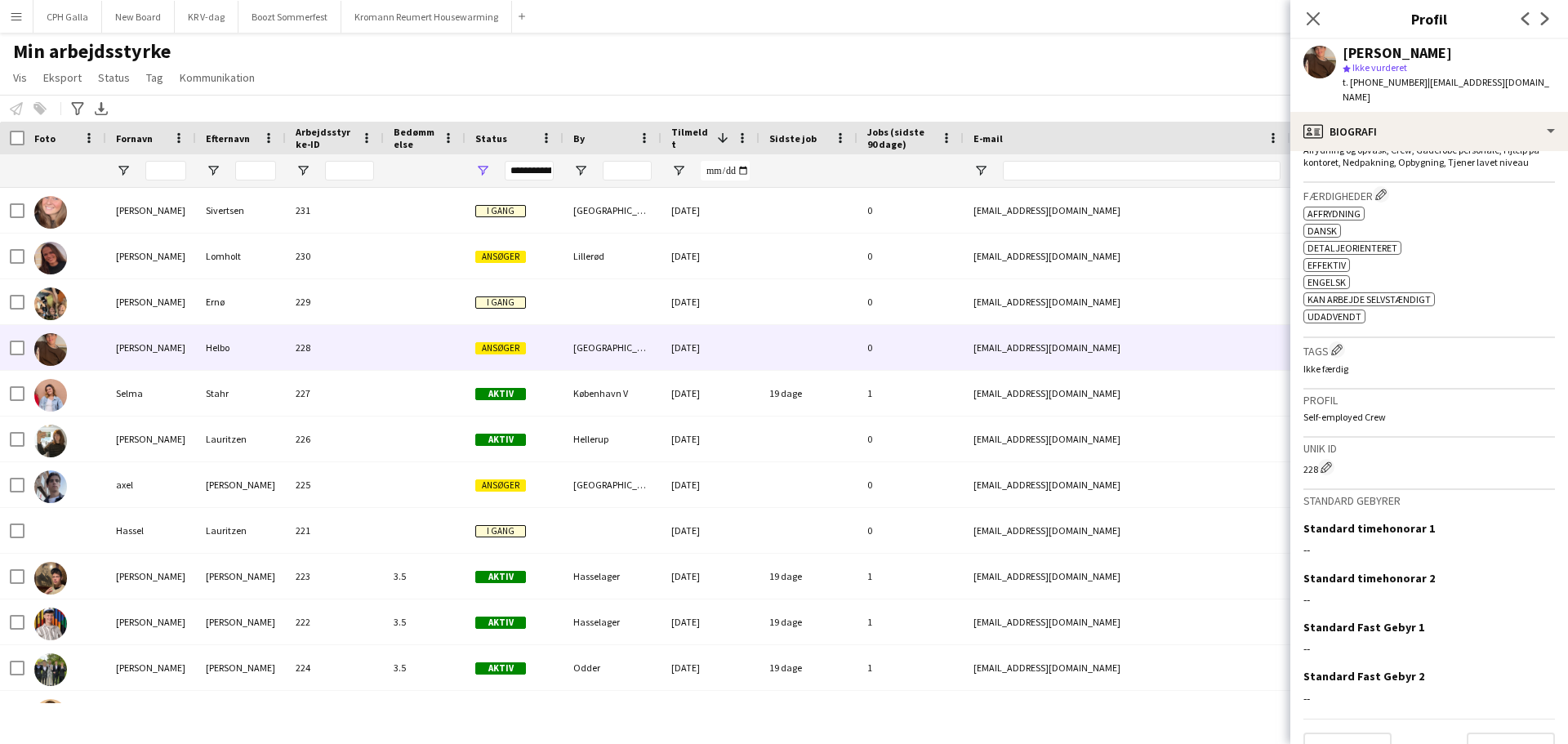
scroll to position [548, 0]
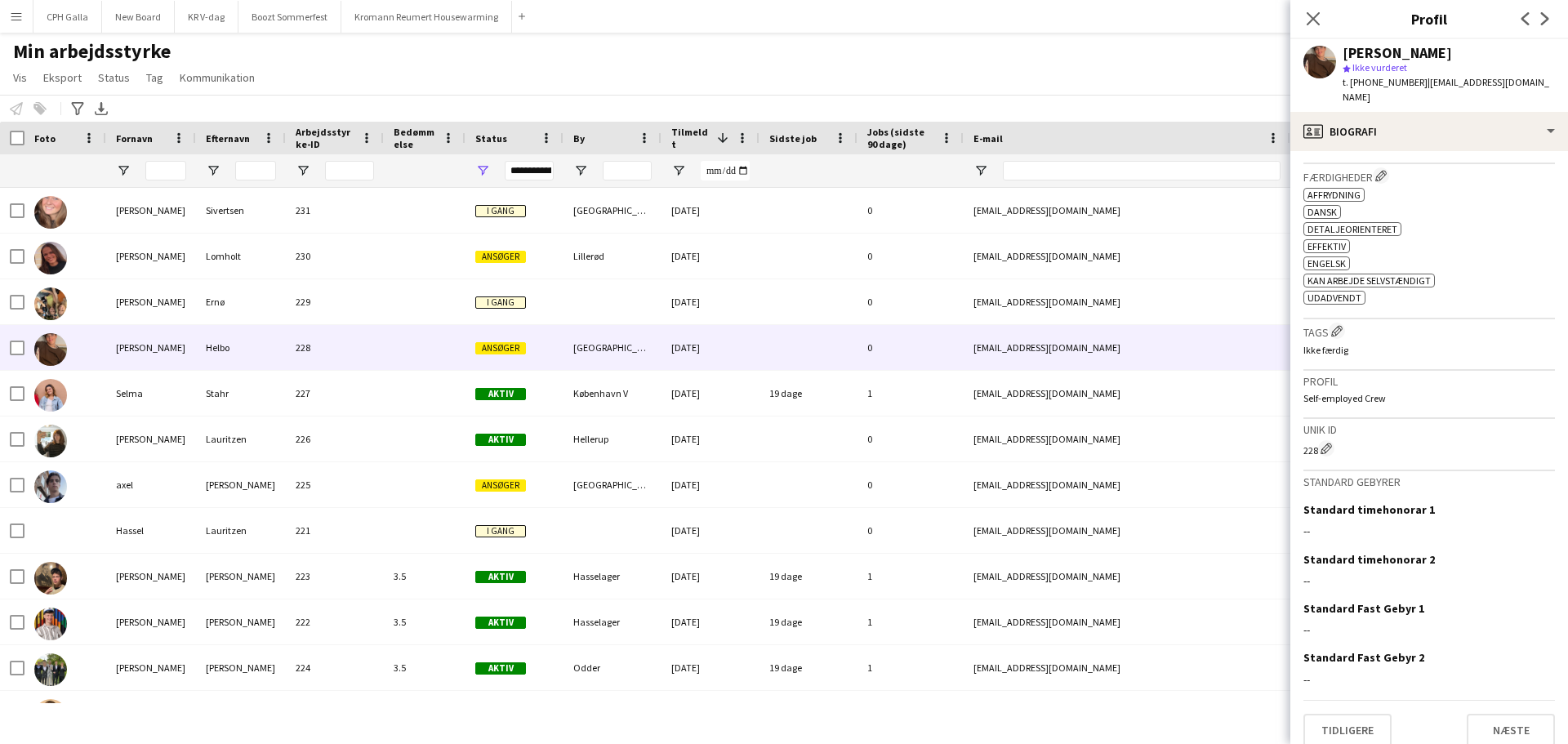
click at [25, 25] on button "Menu" at bounding box center [16, 16] width 32 height 32
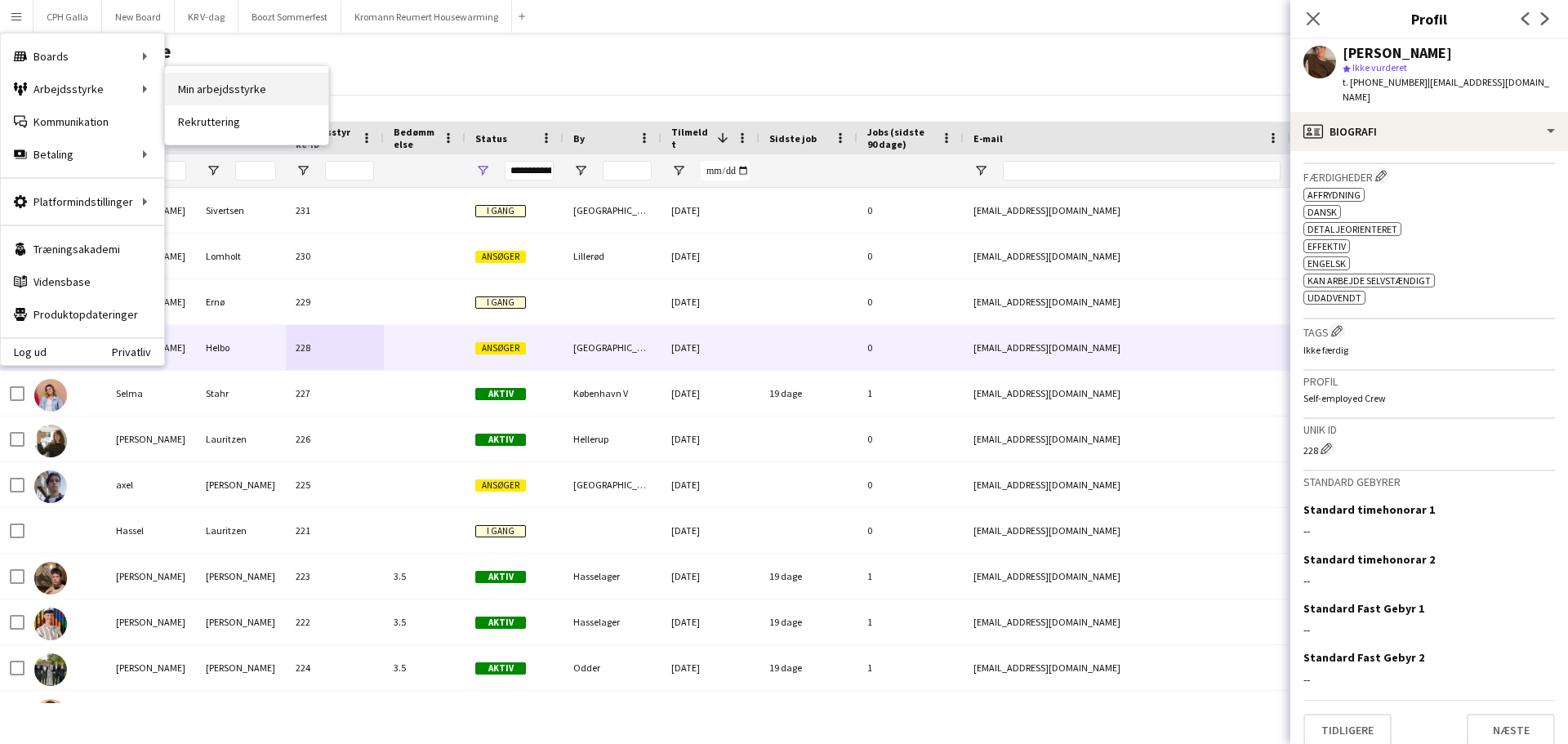
click at [253, 89] on link "Min arbejdsstyrke" at bounding box center [247, 88] width 163 height 32
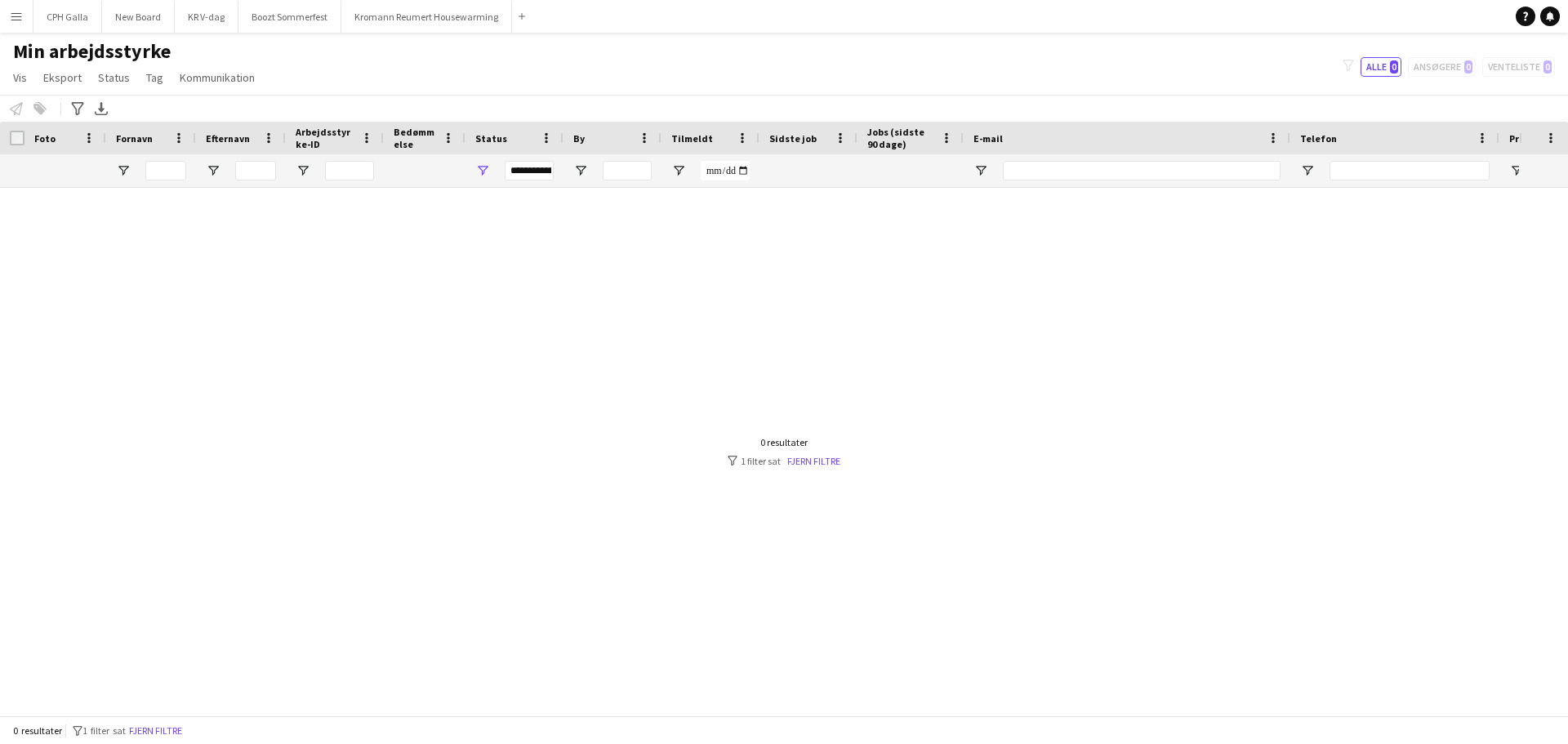
click at [1454, 66] on div "filter-1 Alle 0 Ansøgere 0 Venteliste 0" at bounding box center [1448, 67] width 238 height 19
click at [816, 467] on div at bounding box center [759, 446] width 1519 height 515
click at [817, 464] on link "Fjern filtre" at bounding box center [814, 460] width 53 height 12
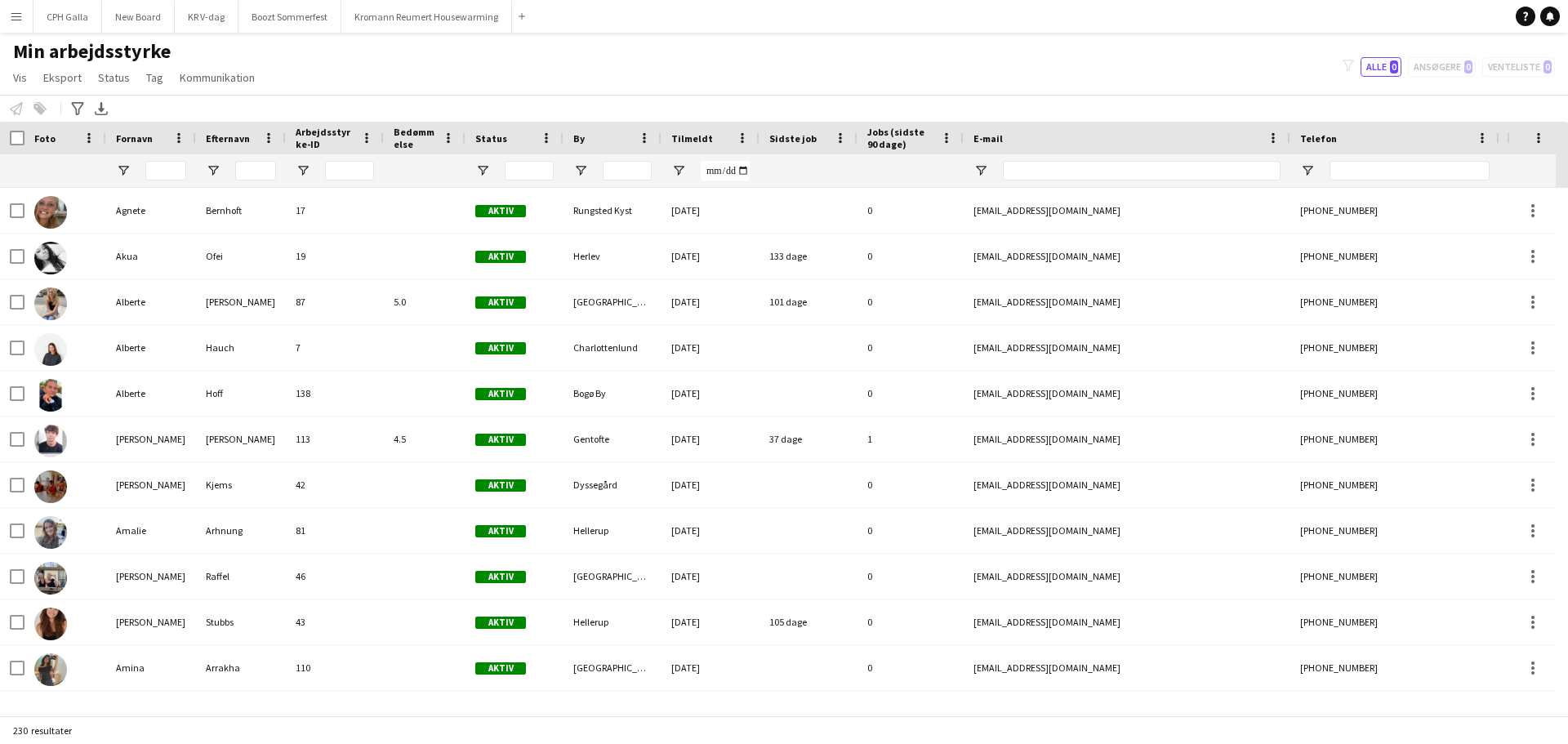
click at [1430, 67] on div "filter-1 Alle 0 Ansøgere 0 Venteliste 0" at bounding box center [1448, 67] width 238 height 19
click at [438, 86] on div "Min arbejdsstyrke Vis Visninger Standardvisning Ny visning Opdater visning Slet…" at bounding box center [784, 67] width 1568 height 56
click at [1382, 70] on button "Alle 0" at bounding box center [1381, 67] width 41 height 19
type input "**********"
click at [1461, 70] on div "filter-1 Alle 0 Ansøgere 0 Venteliste 0" at bounding box center [1448, 67] width 238 height 19
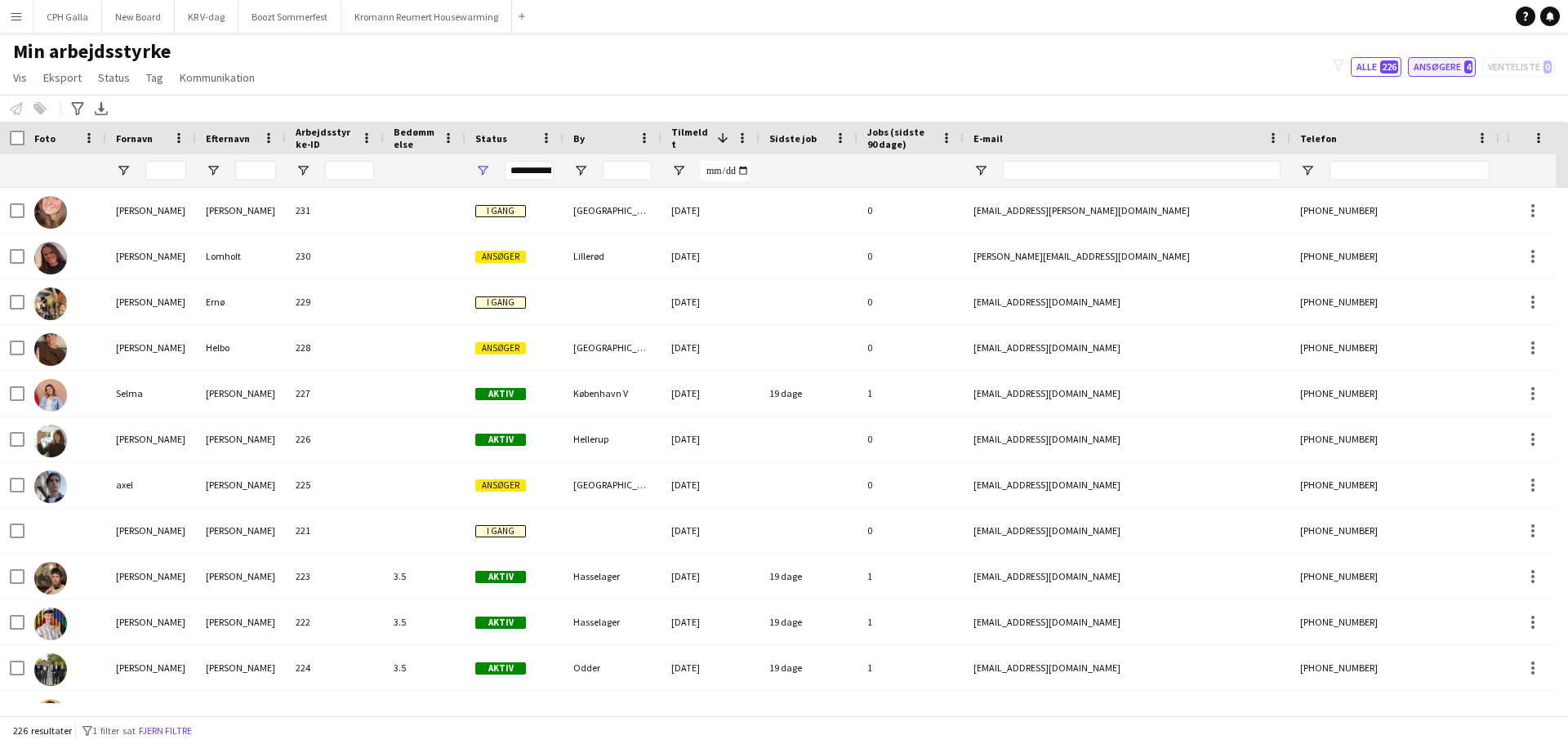
click at [1443, 67] on button "Ansøgere 4" at bounding box center [1442, 67] width 68 height 19
type input "**********"
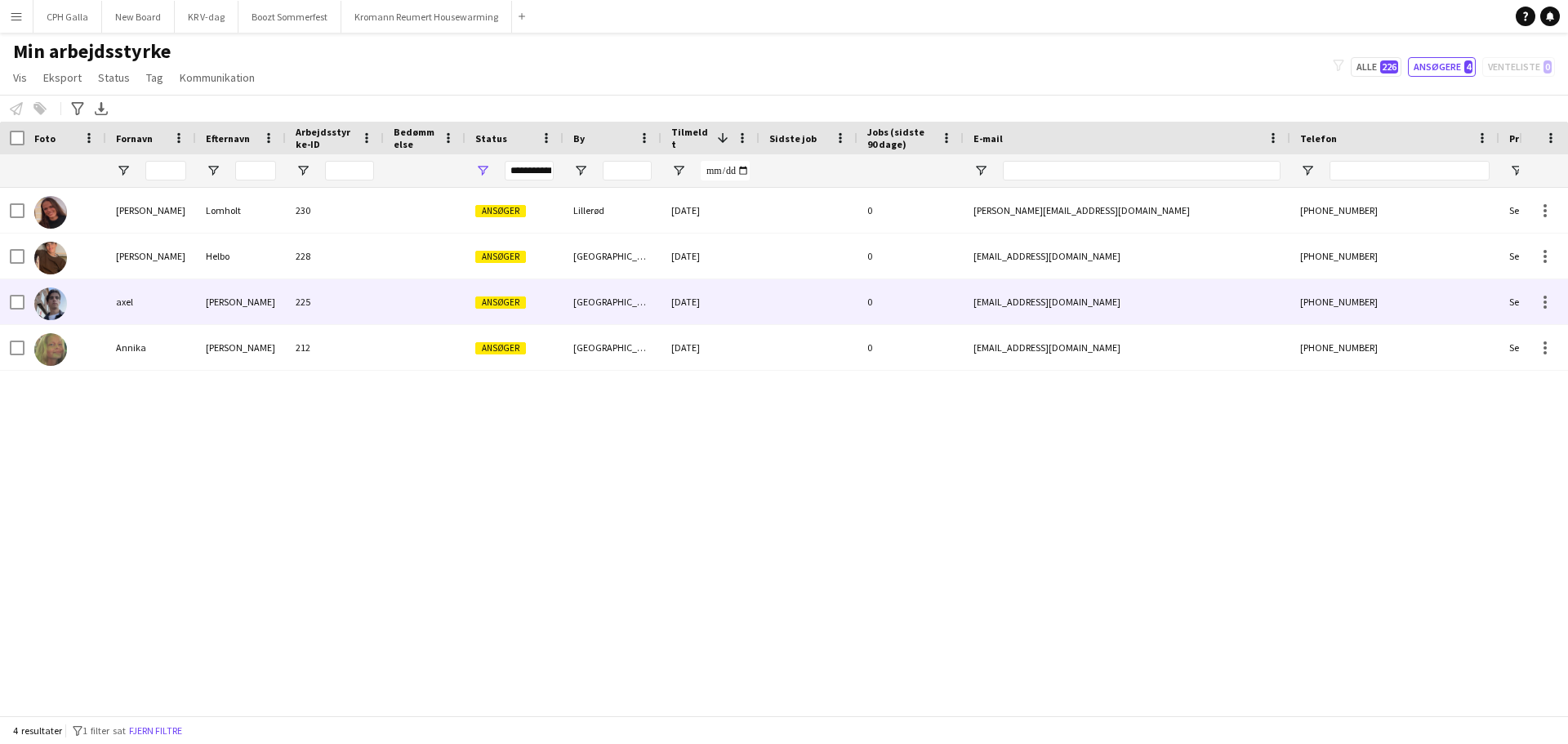
click at [122, 306] on div "axel" at bounding box center [151, 301] width 90 height 44
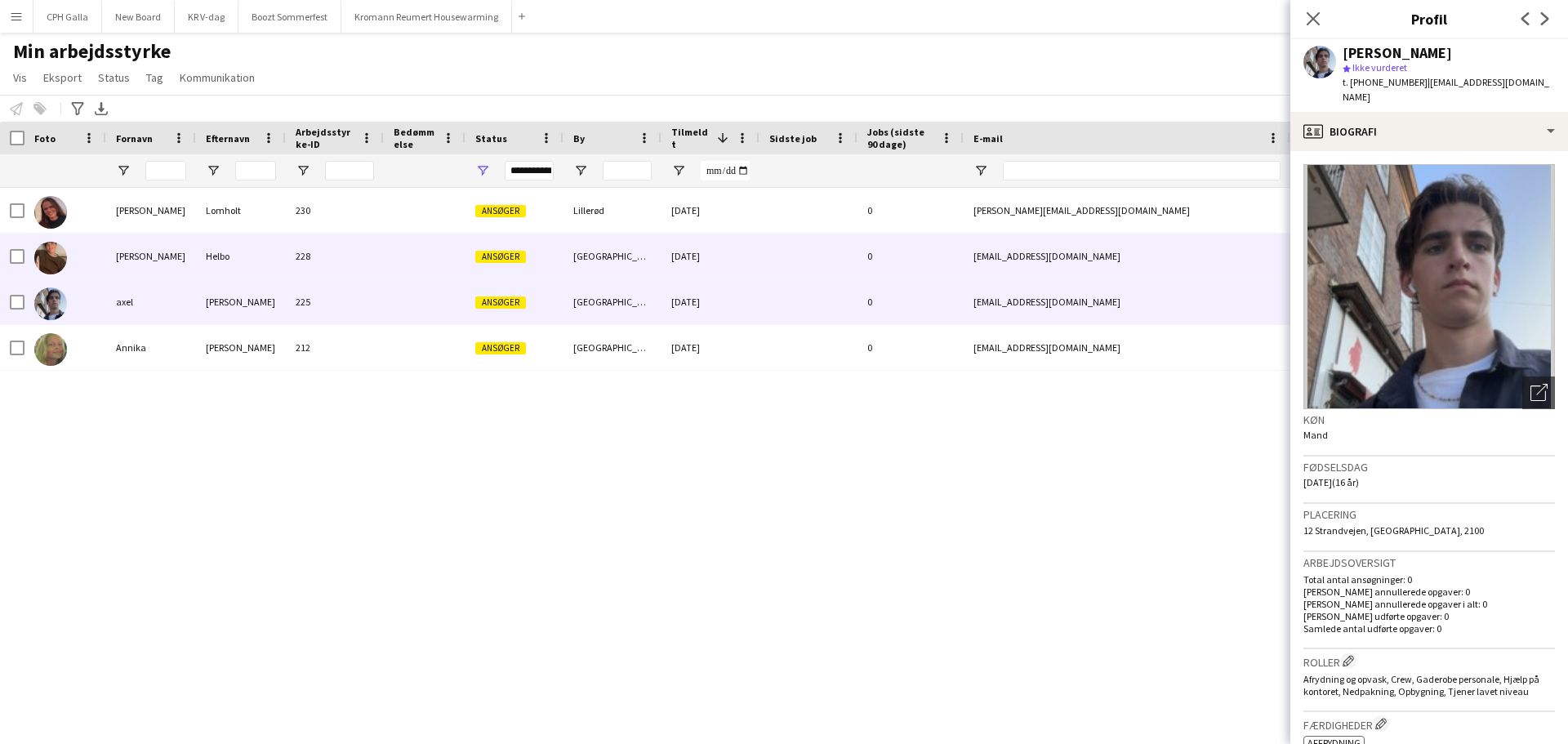
click at [134, 265] on div "Anton" at bounding box center [151, 256] width 90 height 44
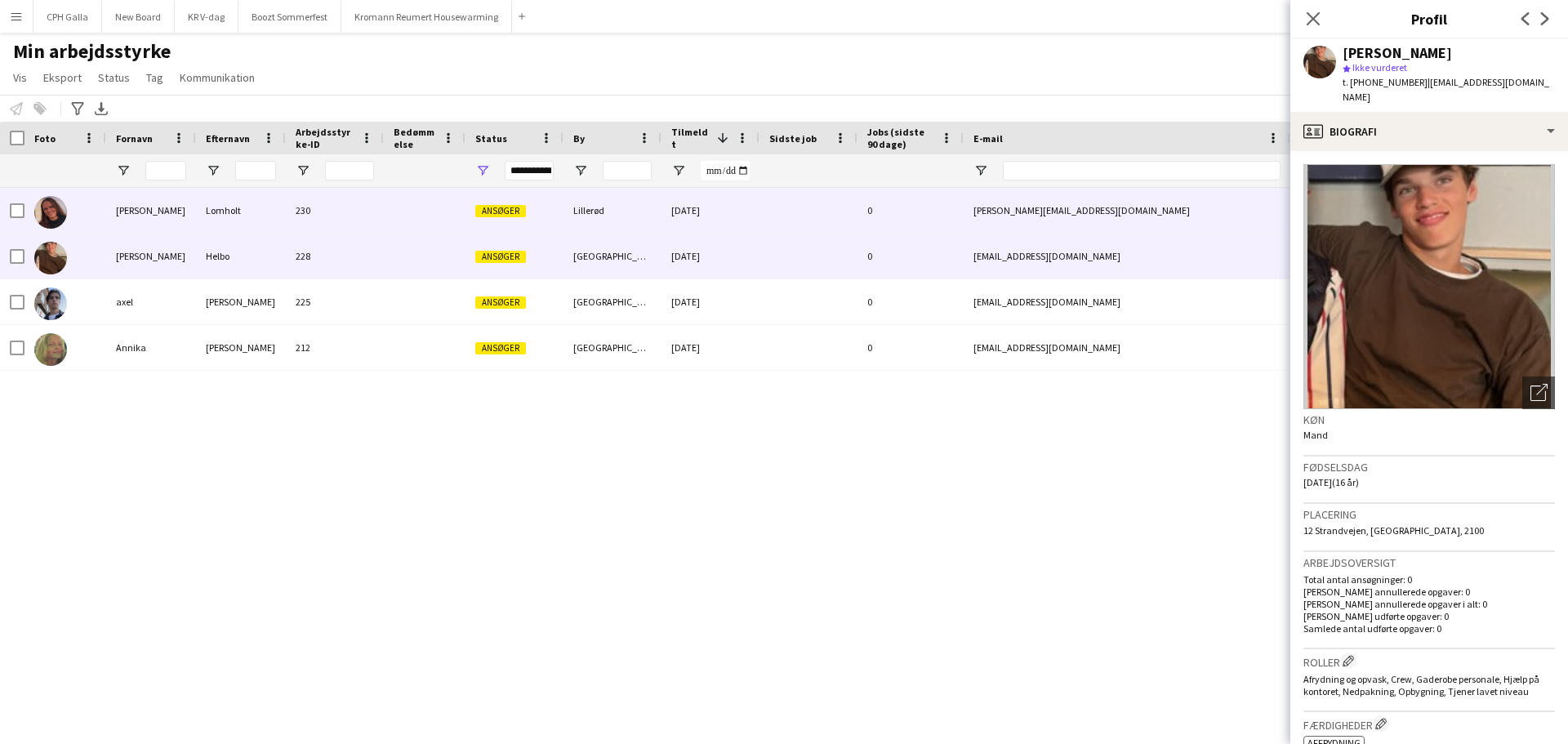
click at [138, 224] on div "Ellen" at bounding box center [151, 210] width 90 height 44
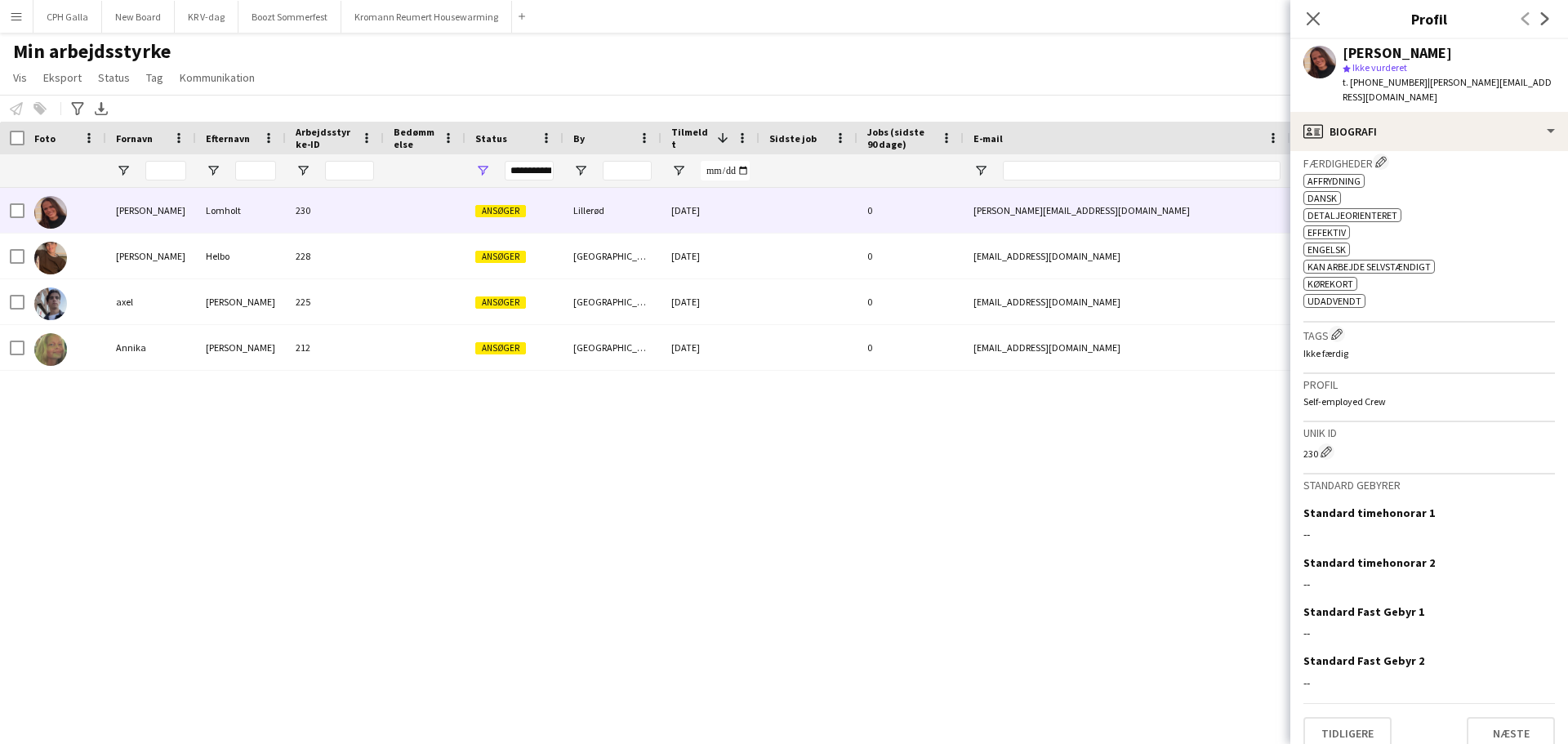
scroll to position [577, 0]
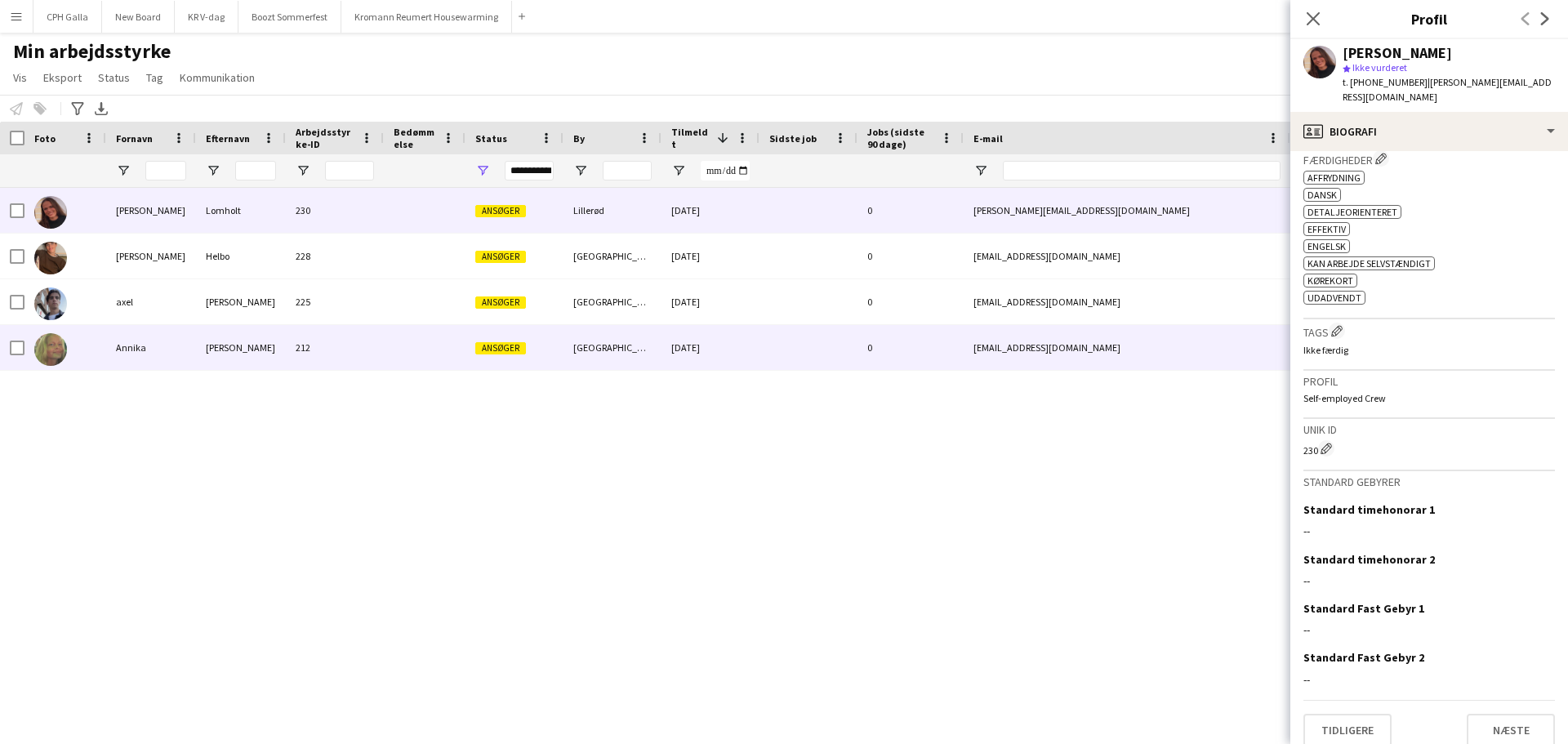
click at [1235, 355] on div "annikakragh010@gmail.com" at bounding box center [1127, 347] width 327 height 44
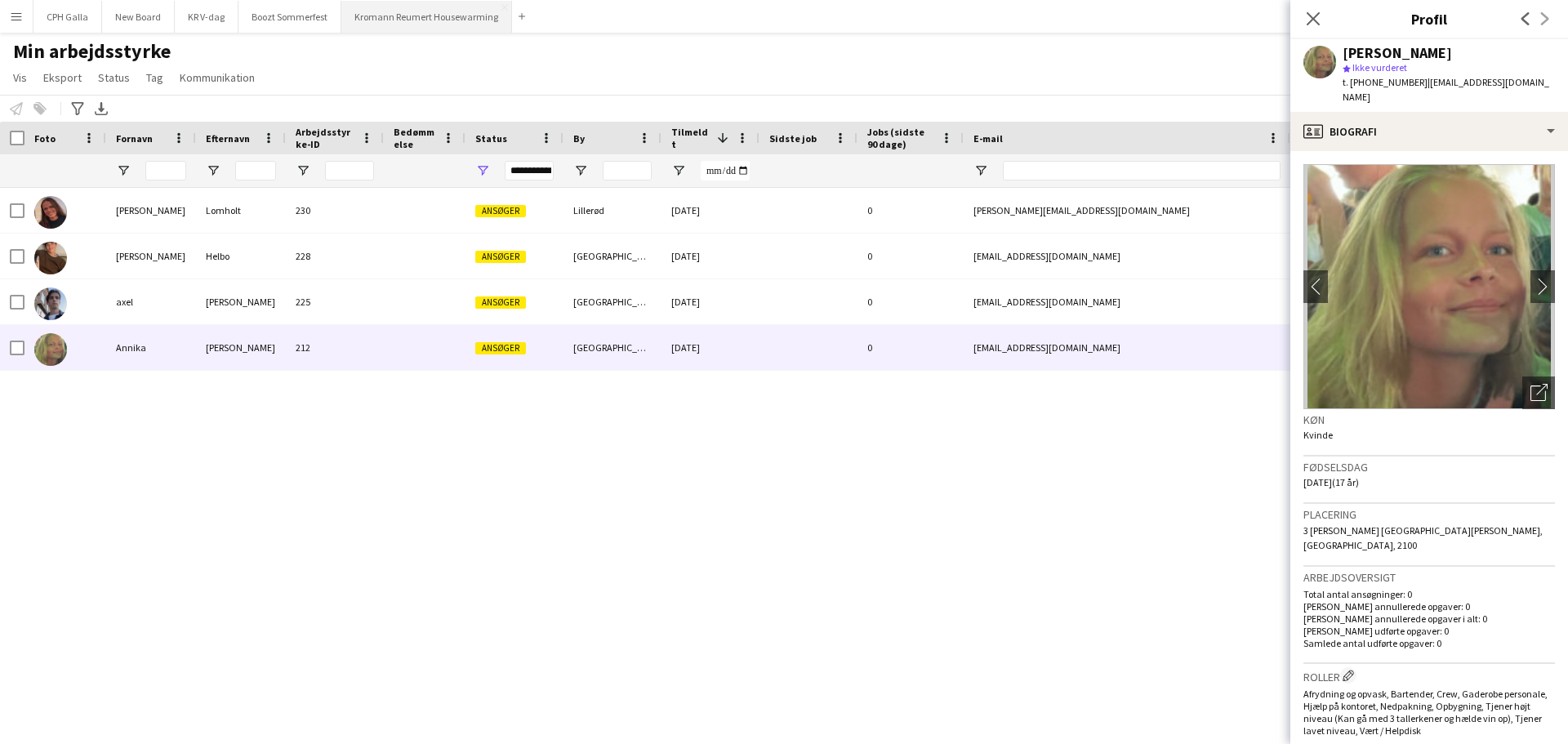
click at [417, 19] on button "Kromann Reumert Housewarming Luk" at bounding box center [426, 17] width 171 height 32
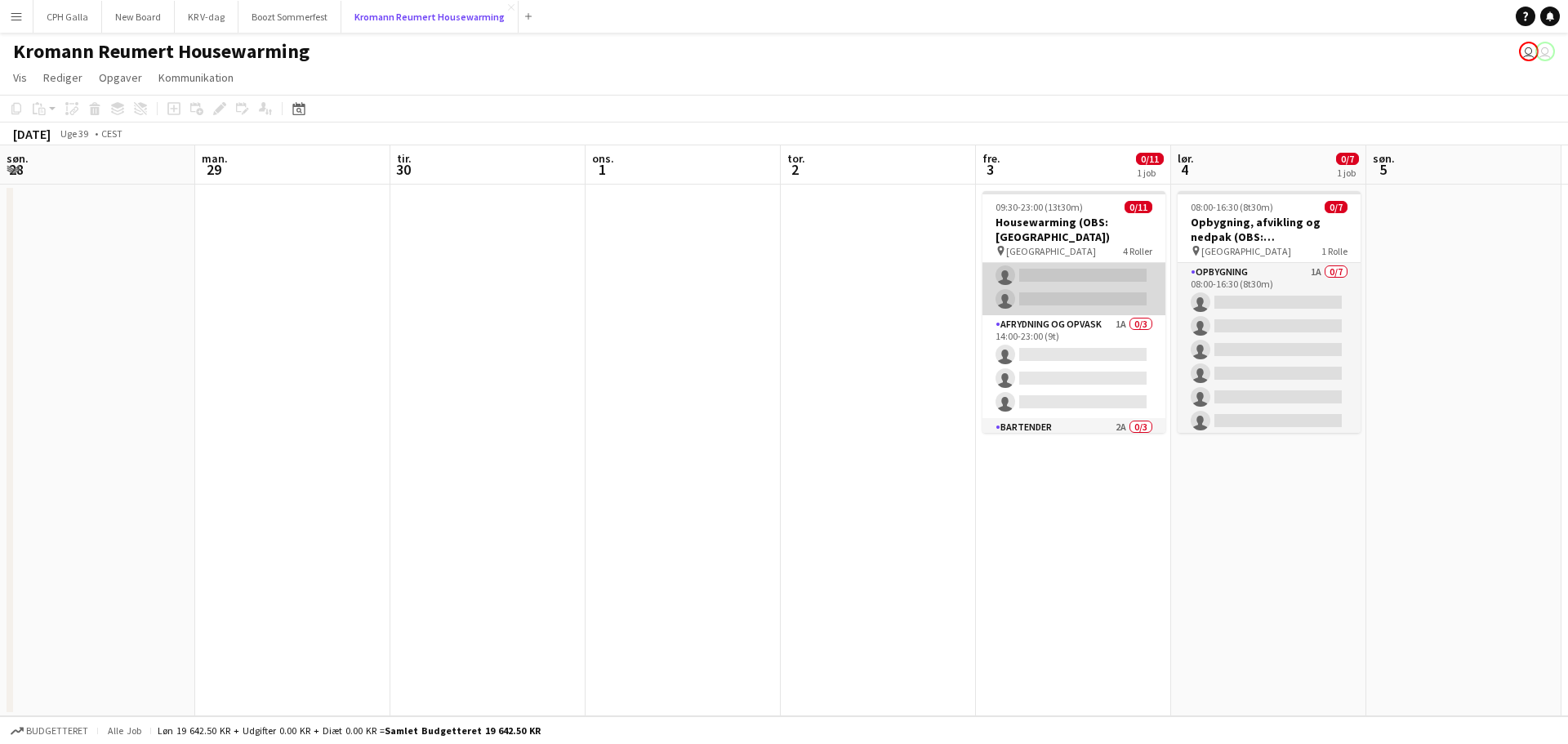
scroll to position [163, 0]
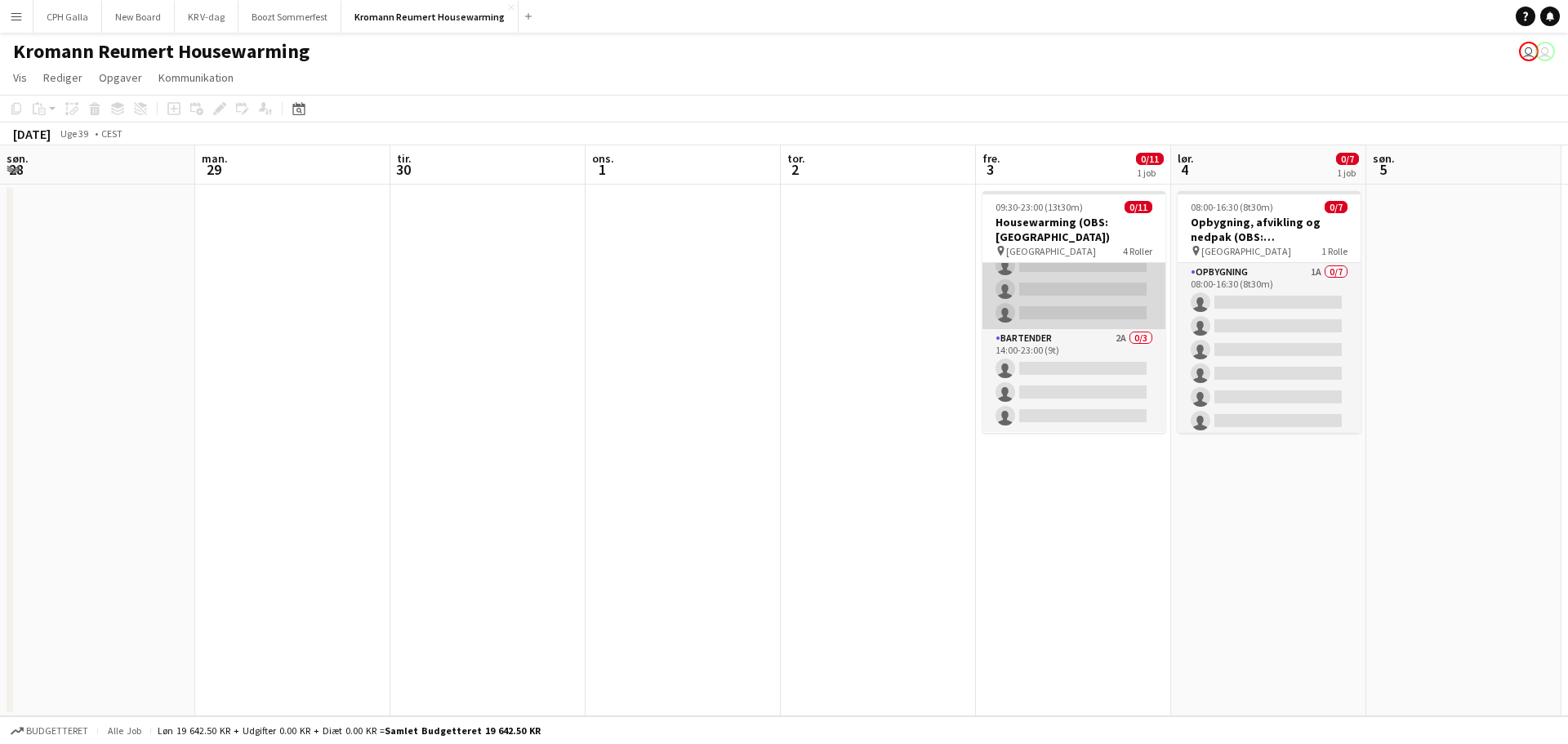
click at [1057, 284] on app-card-role "Afrydning og opvask 1A 0/3 14:00-23:00 (9t) single-neutral-actions single-neutr…" at bounding box center [1073, 277] width 183 height 103
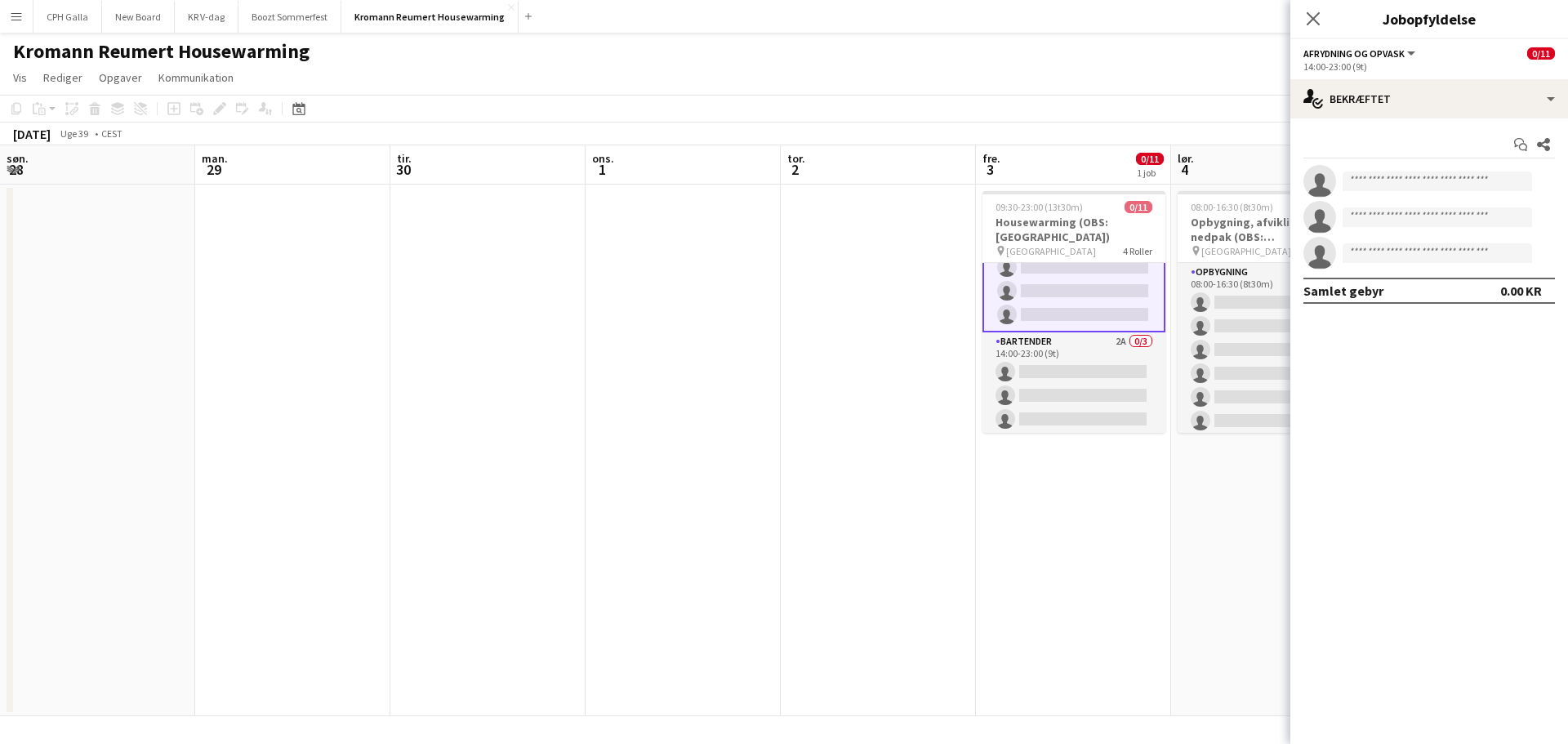
scroll to position [165, 0]
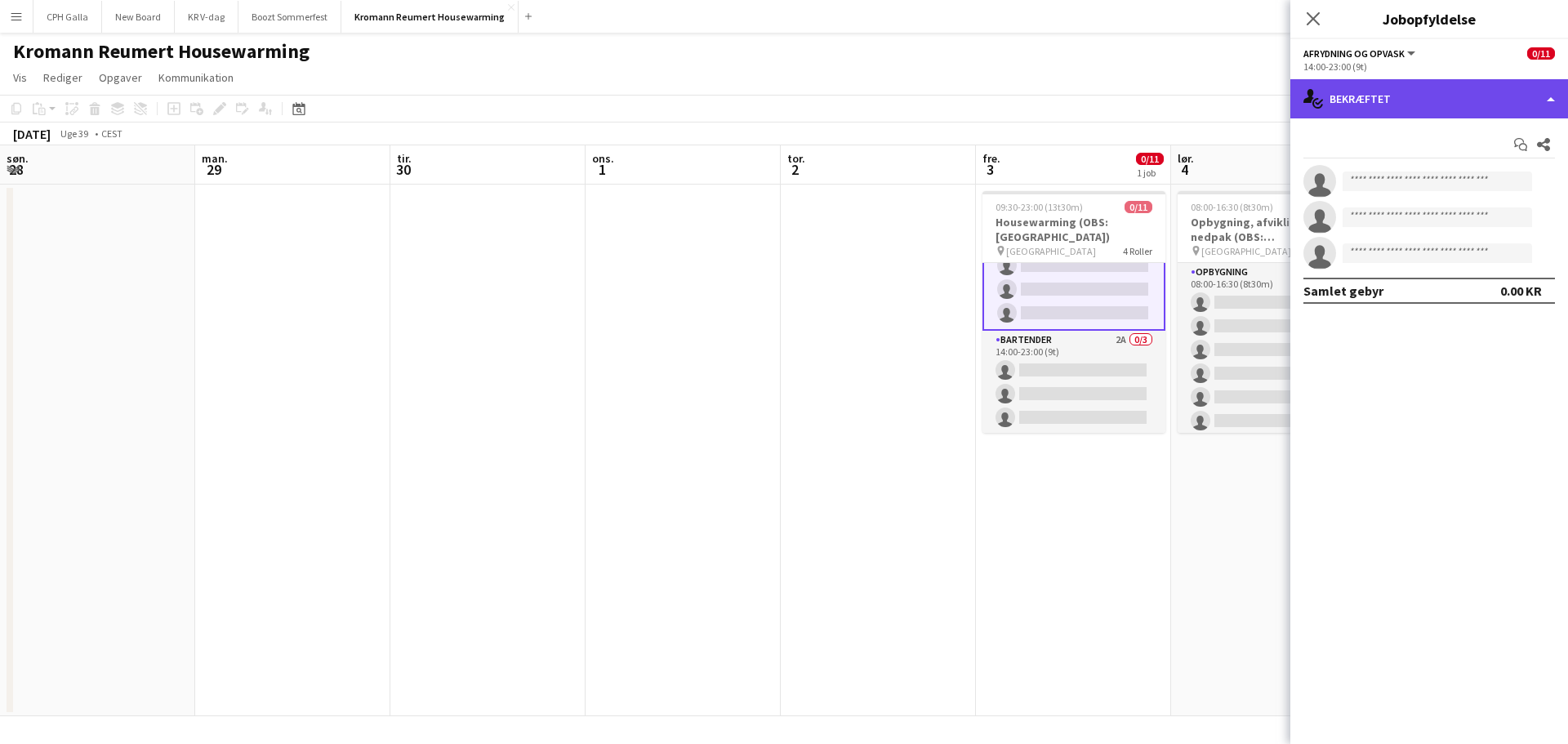
click at [1410, 110] on div "single-neutral-actions-check-2 Bekræftet" at bounding box center [1430, 98] width 278 height 39
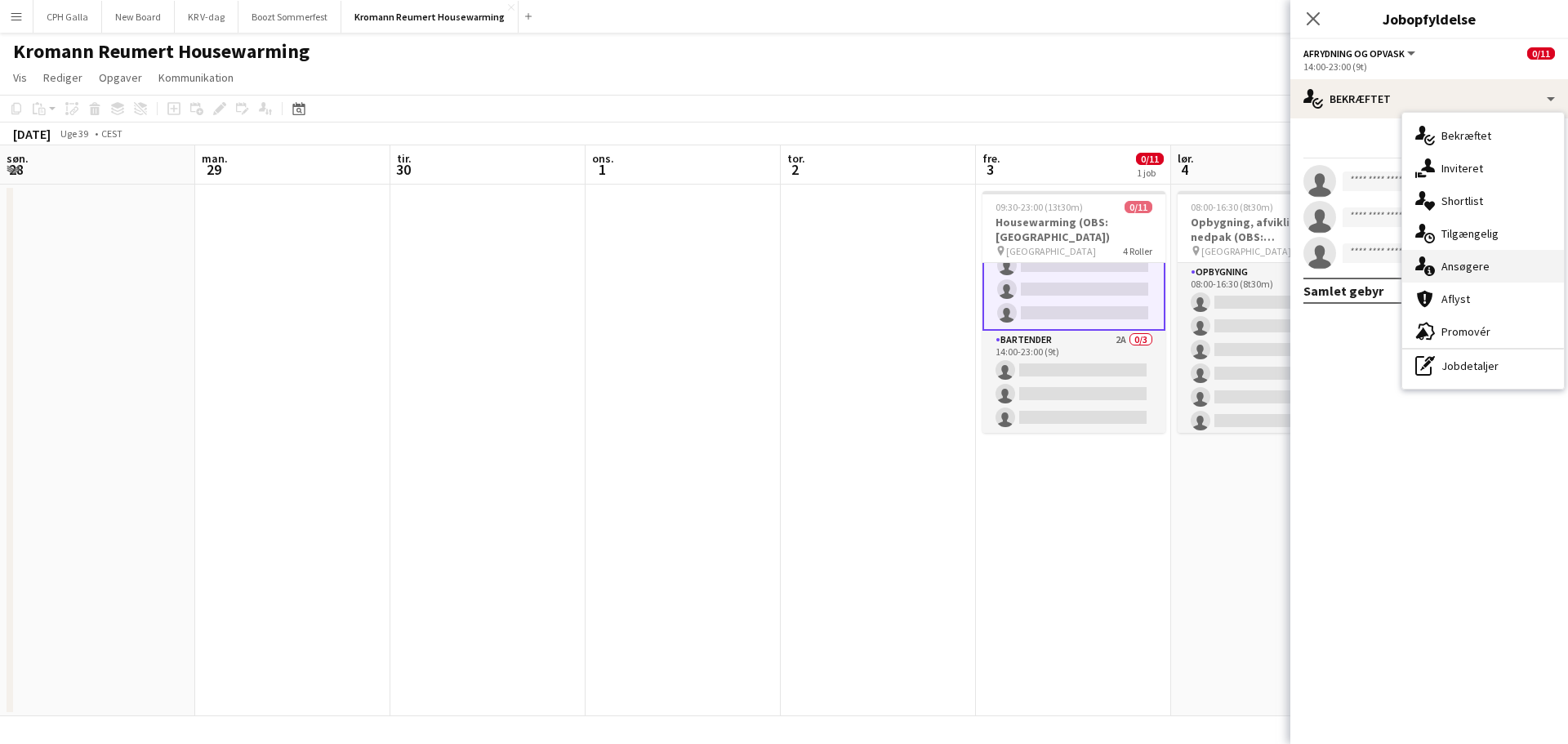
click at [1488, 259] on div "single-neutral-actions-information Ansøgere" at bounding box center [1483, 266] width 162 height 32
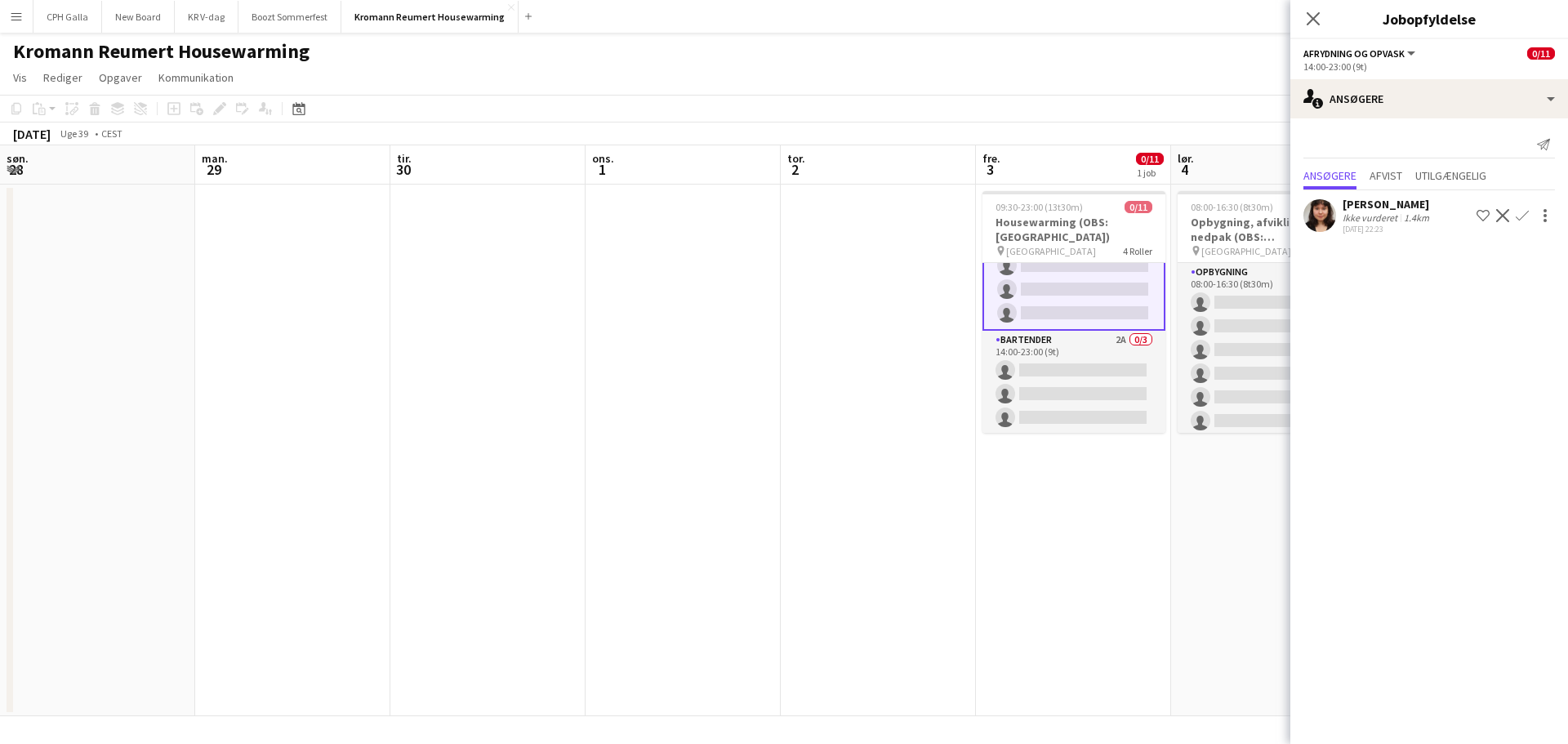
click at [1397, 221] on div "Ikke vurderet" at bounding box center [1372, 217] width 58 height 12
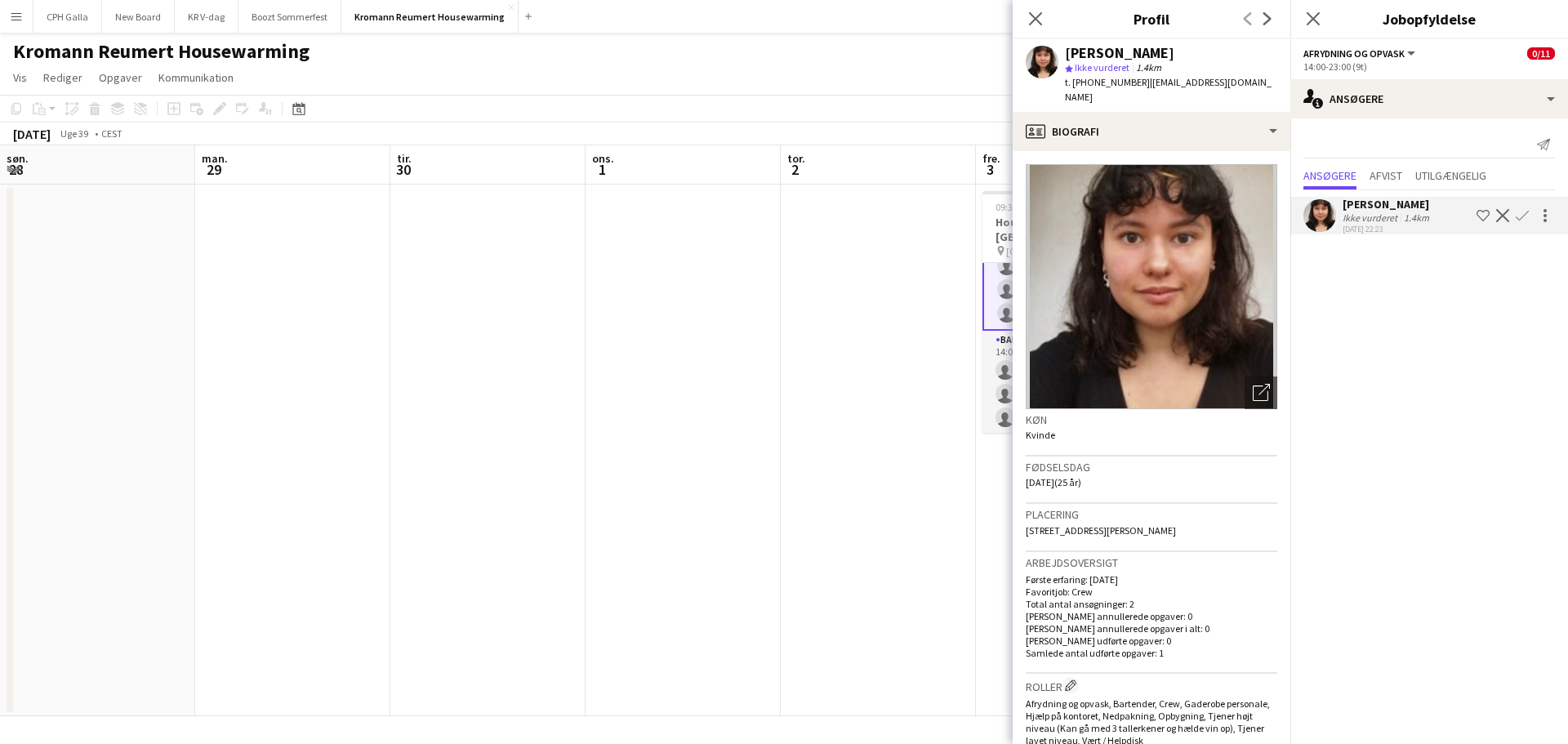
click at [919, 364] on app-date-cell at bounding box center [879, 450] width 196 height 532
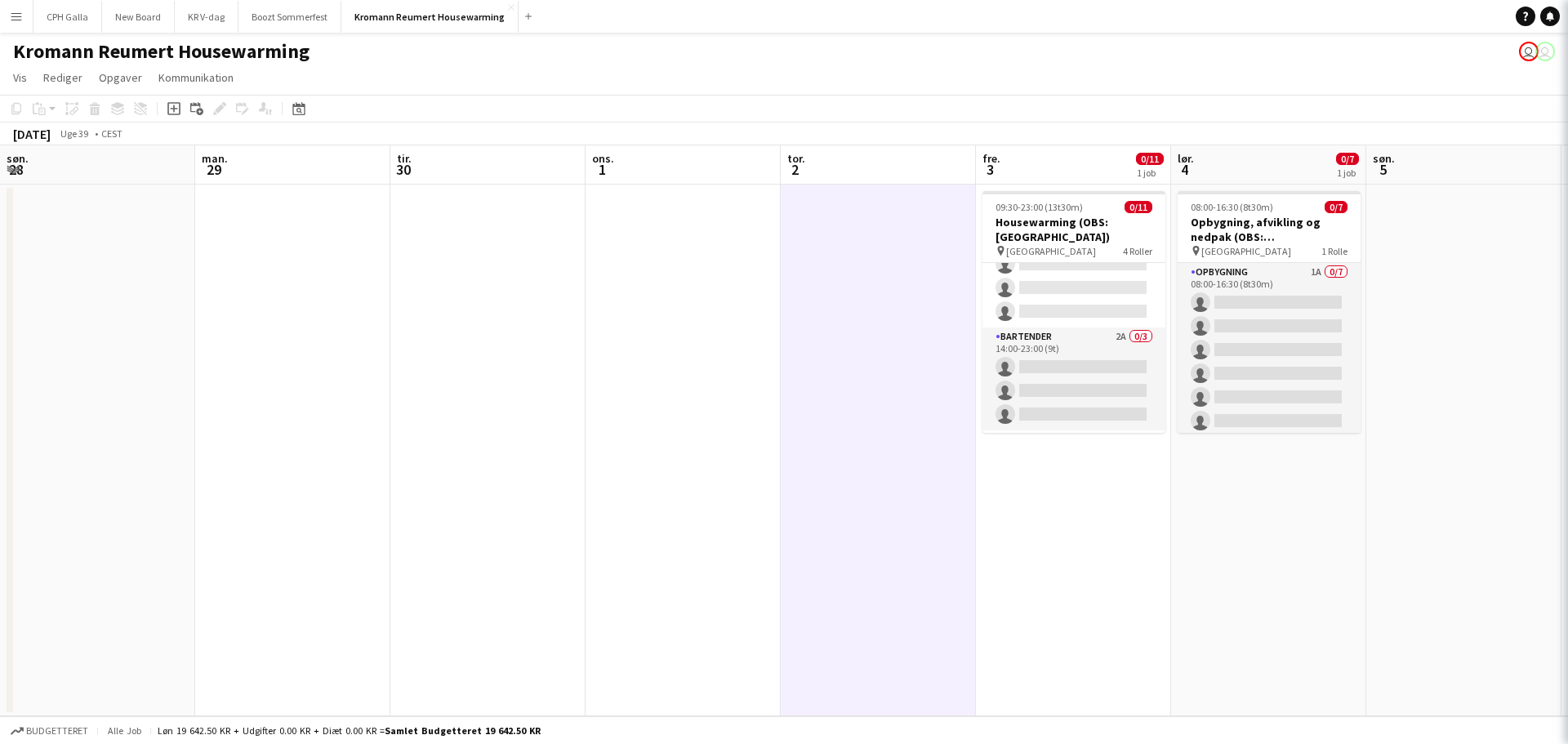
scroll to position [163, 0]
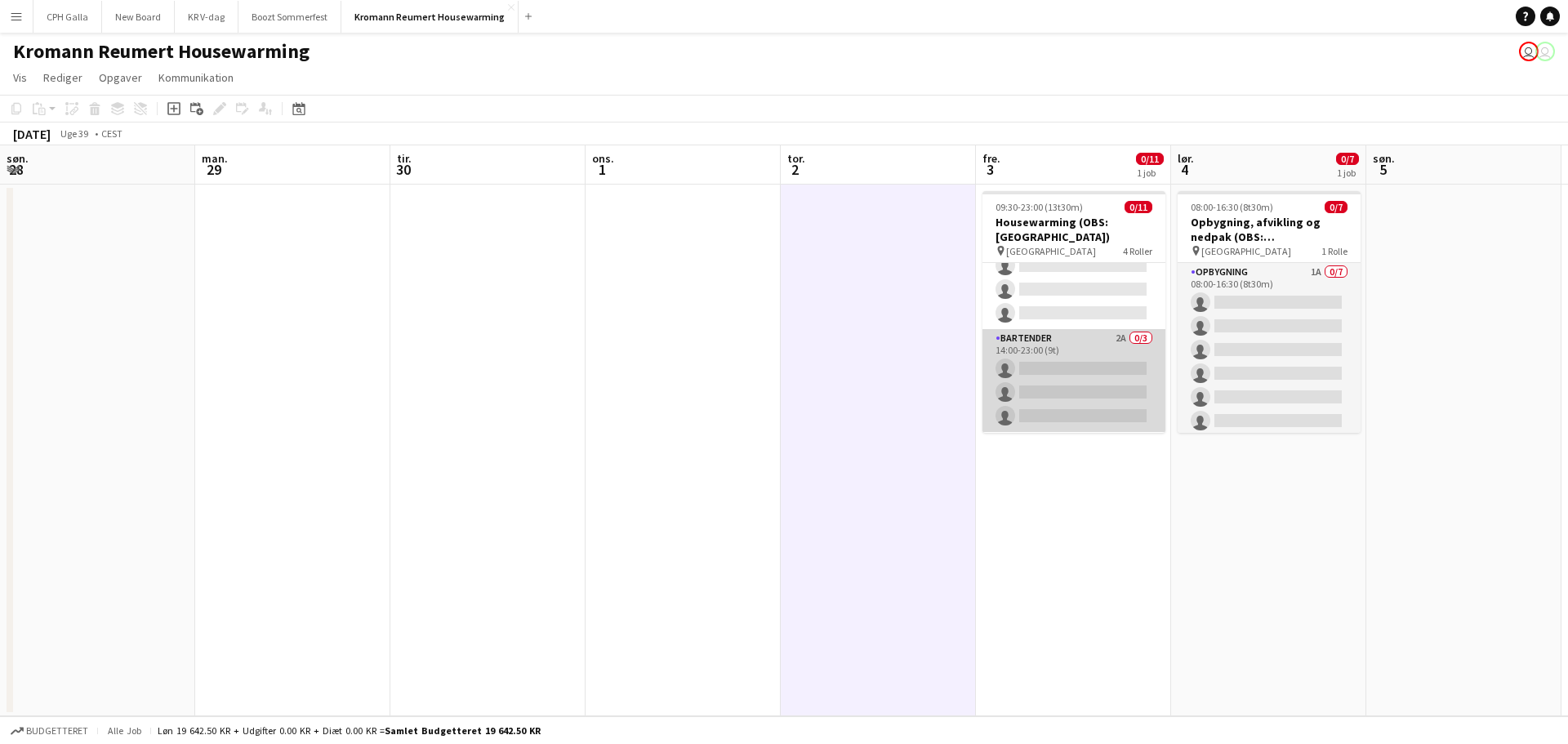
click at [1051, 362] on app-card-role "Bartender 2A 0/3 14:00-23:00 (9t) single-neutral-actions single-neutral-actions…" at bounding box center [1073, 380] width 183 height 103
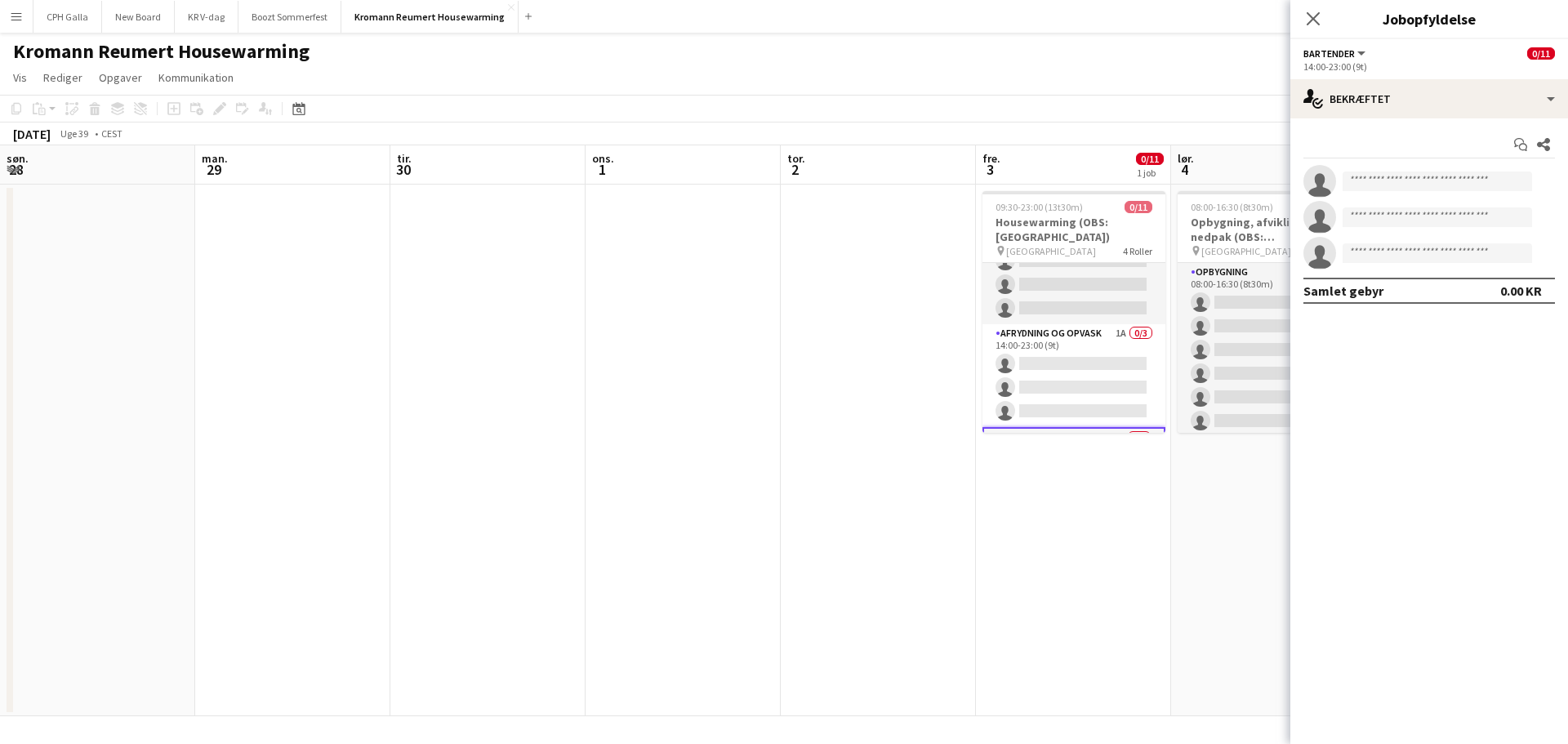
scroll to position [44, 0]
click at [841, 369] on app-date-cell at bounding box center [879, 450] width 196 height 532
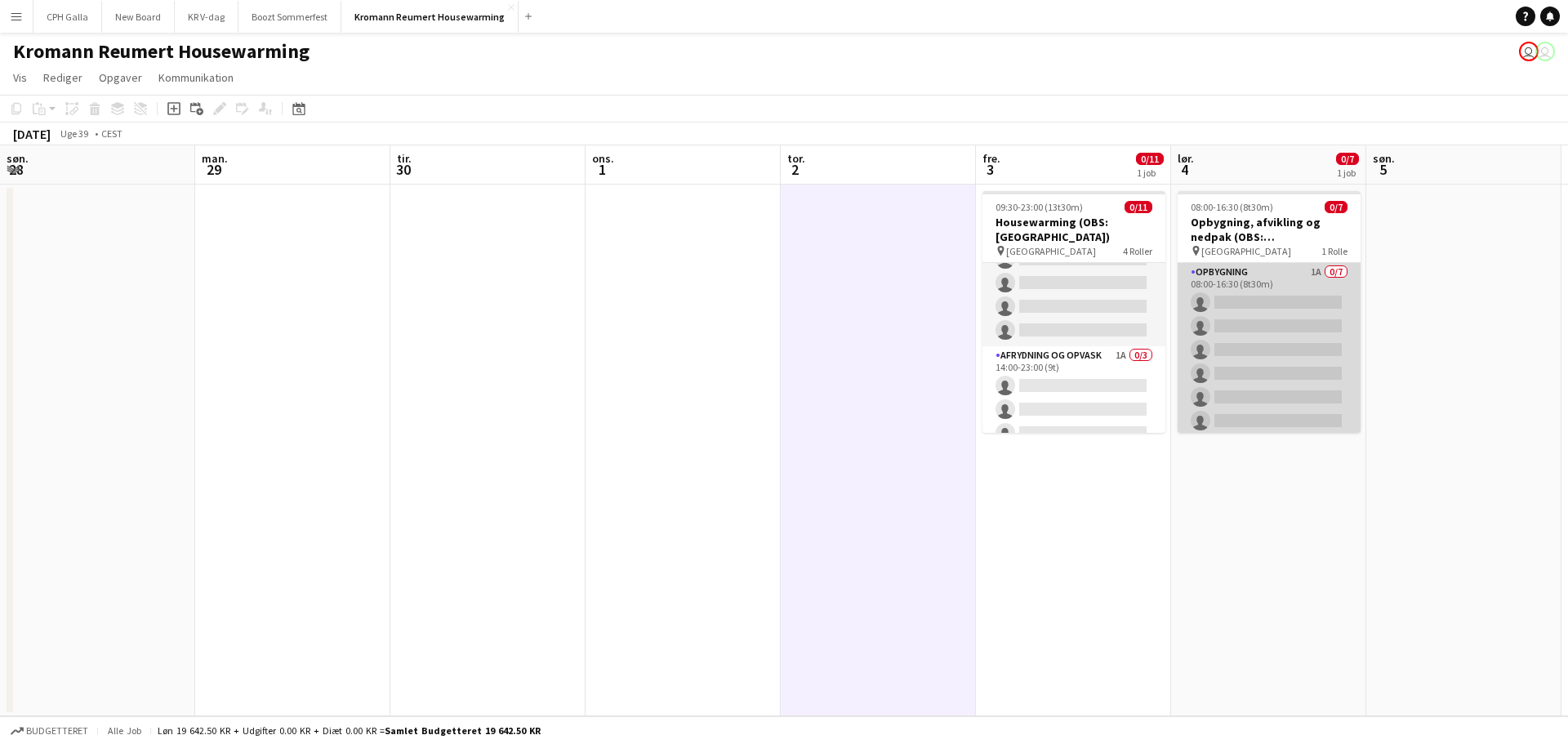
click at [1280, 322] on app-card-role "Opbygning 1A 0/7 08:00-16:30 (8t30m) single-neutral-actions single-neutral-acti…" at bounding box center [1269, 361] width 183 height 197
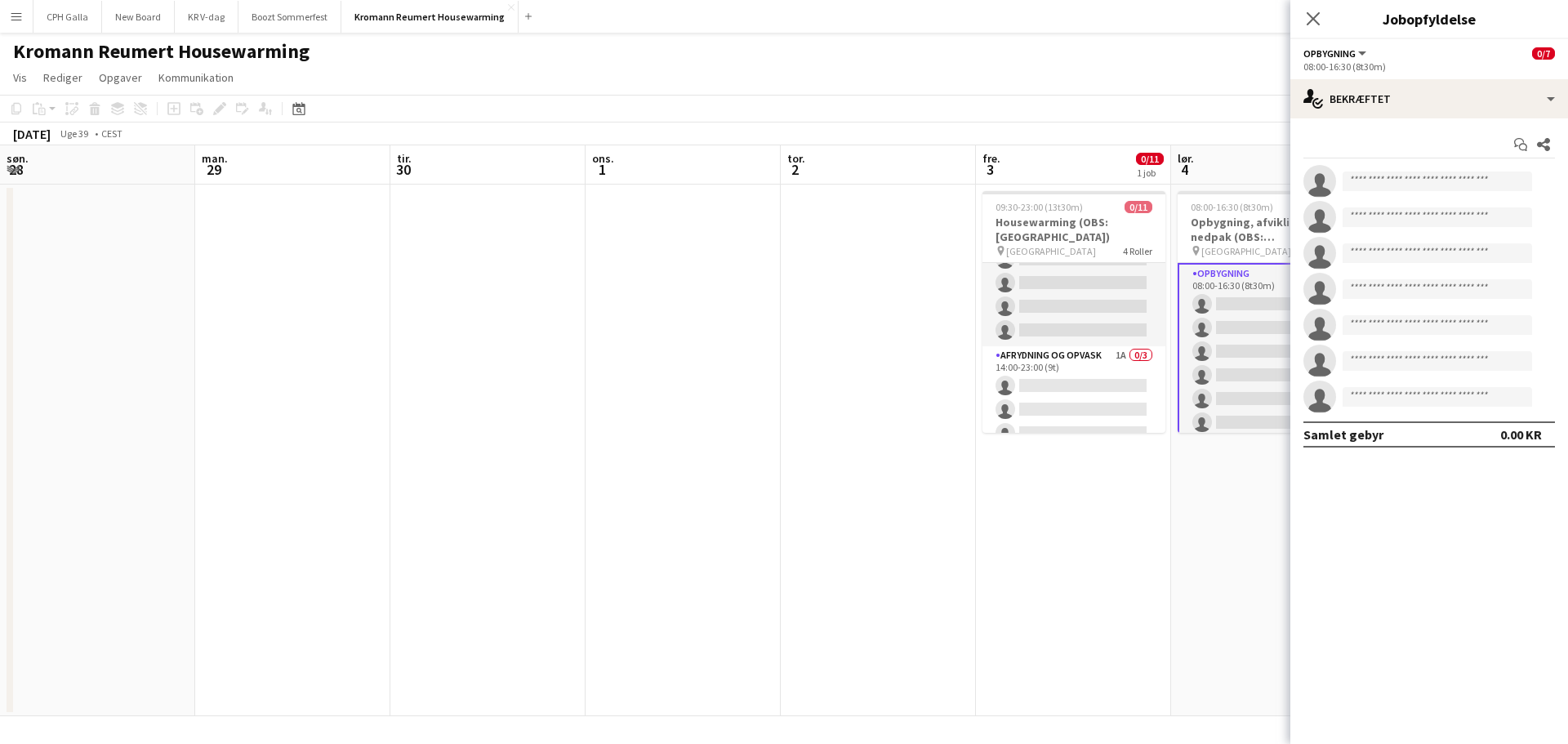
click at [1400, 127] on div "Start chat Del single-neutral-actions single-neutral-actions single-neutral-act…" at bounding box center [1430, 289] width 278 height 342
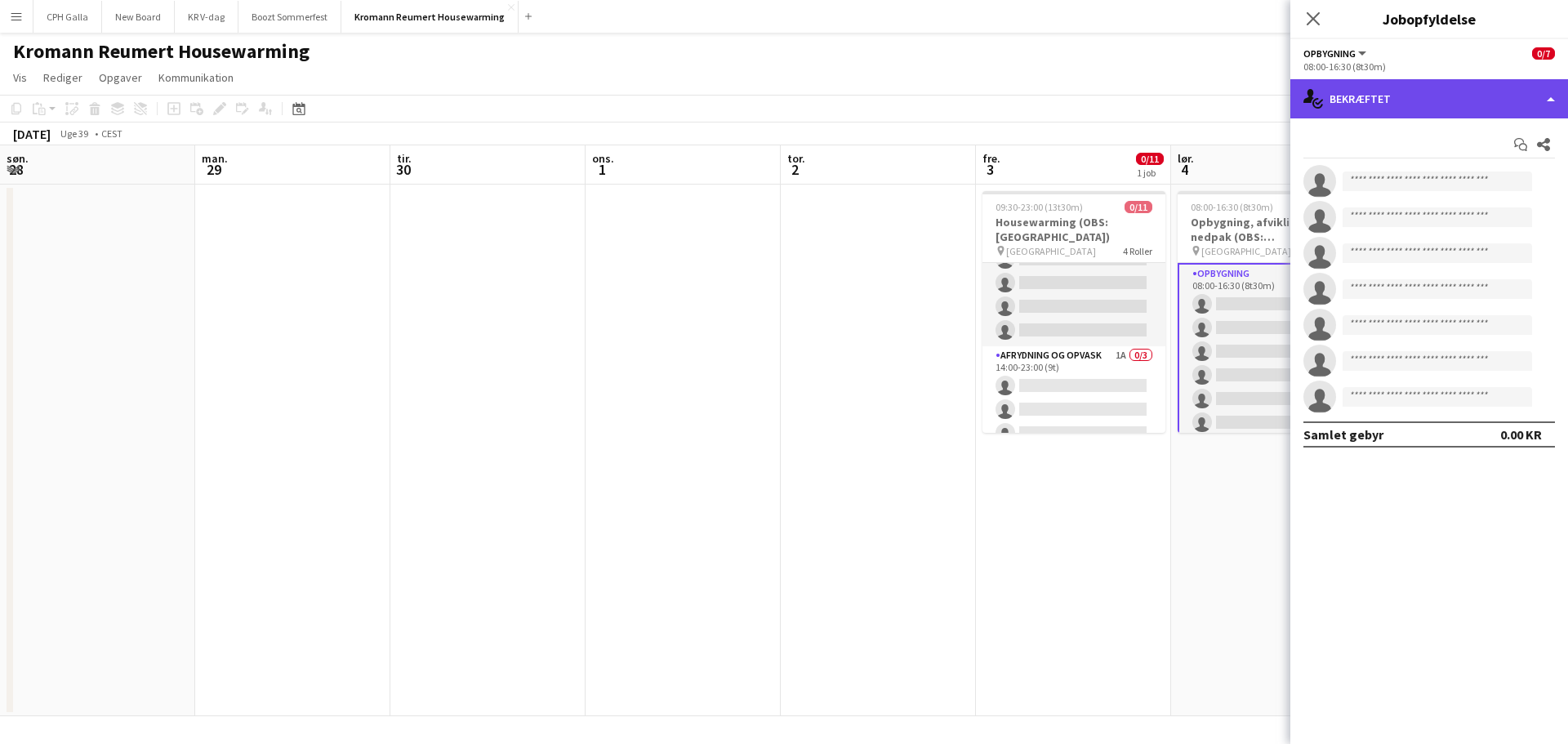
click at [1405, 114] on div "single-neutral-actions-check-2 Bekræftet" at bounding box center [1430, 98] width 278 height 39
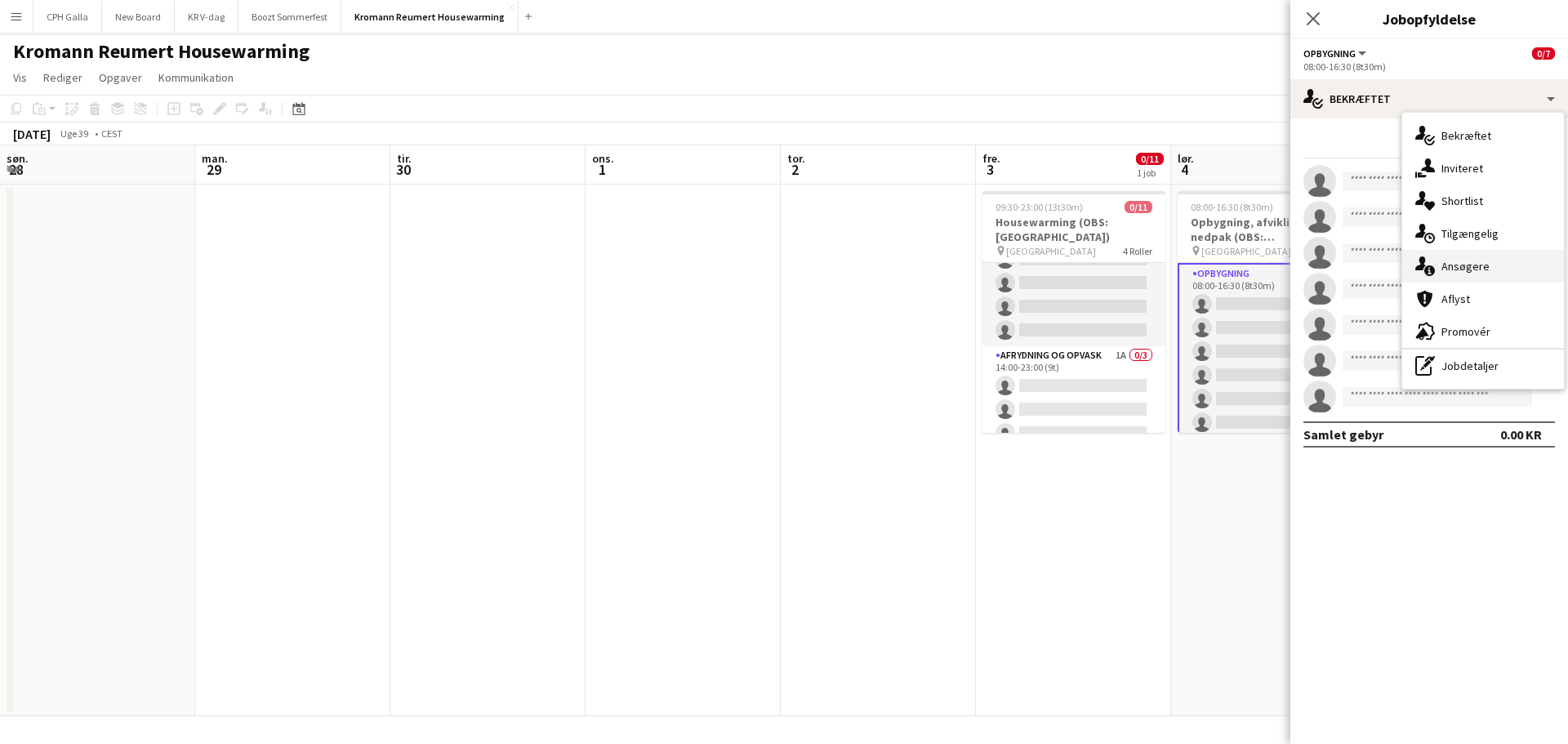
click at [1467, 264] on span "Ansøgere" at bounding box center [1466, 266] width 48 height 15
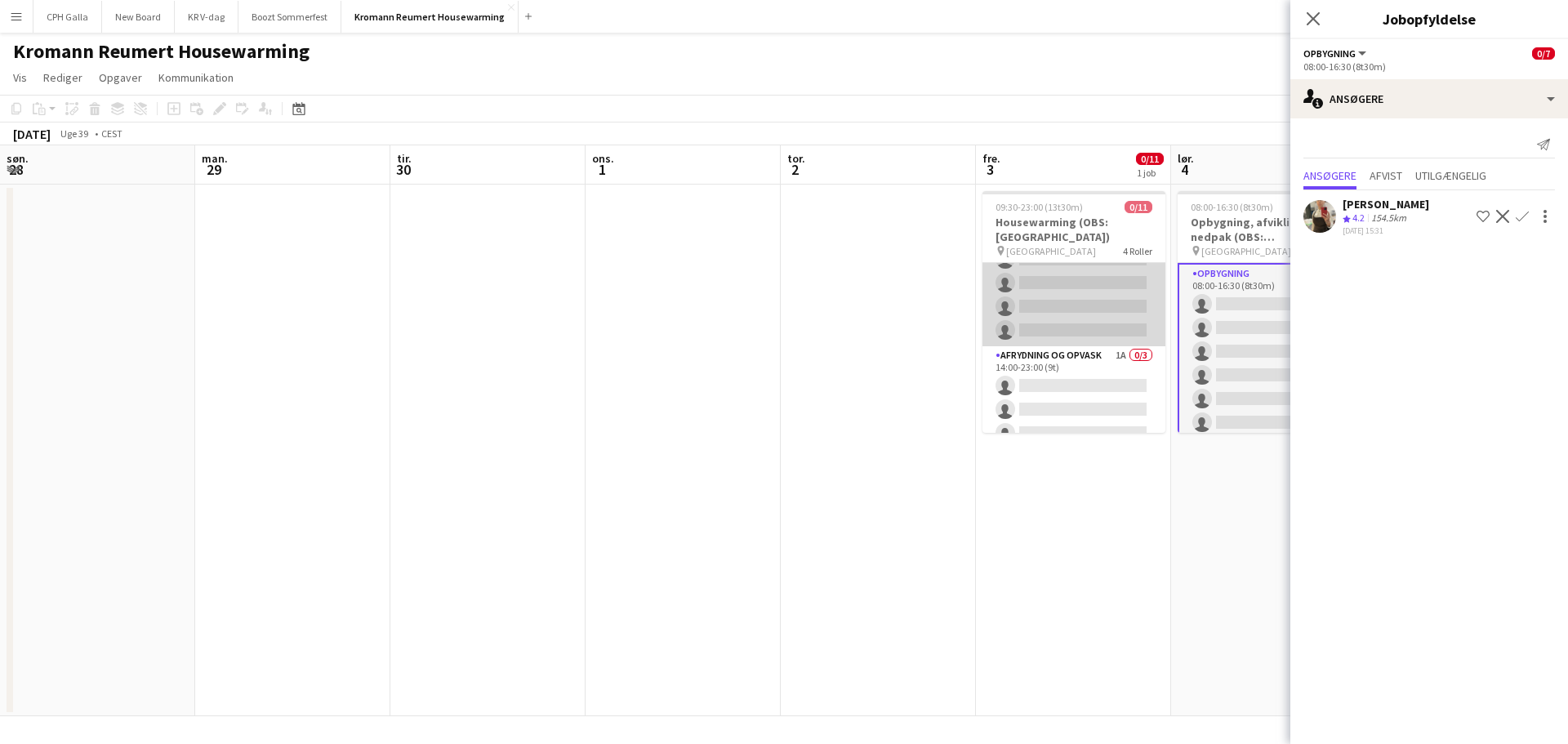
click at [1094, 313] on app-card-role "Opbygning 1A 0/4 09:30-15:30 (6t) single-neutral-actions single-neutral-actions…" at bounding box center [1073, 283] width 183 height 127
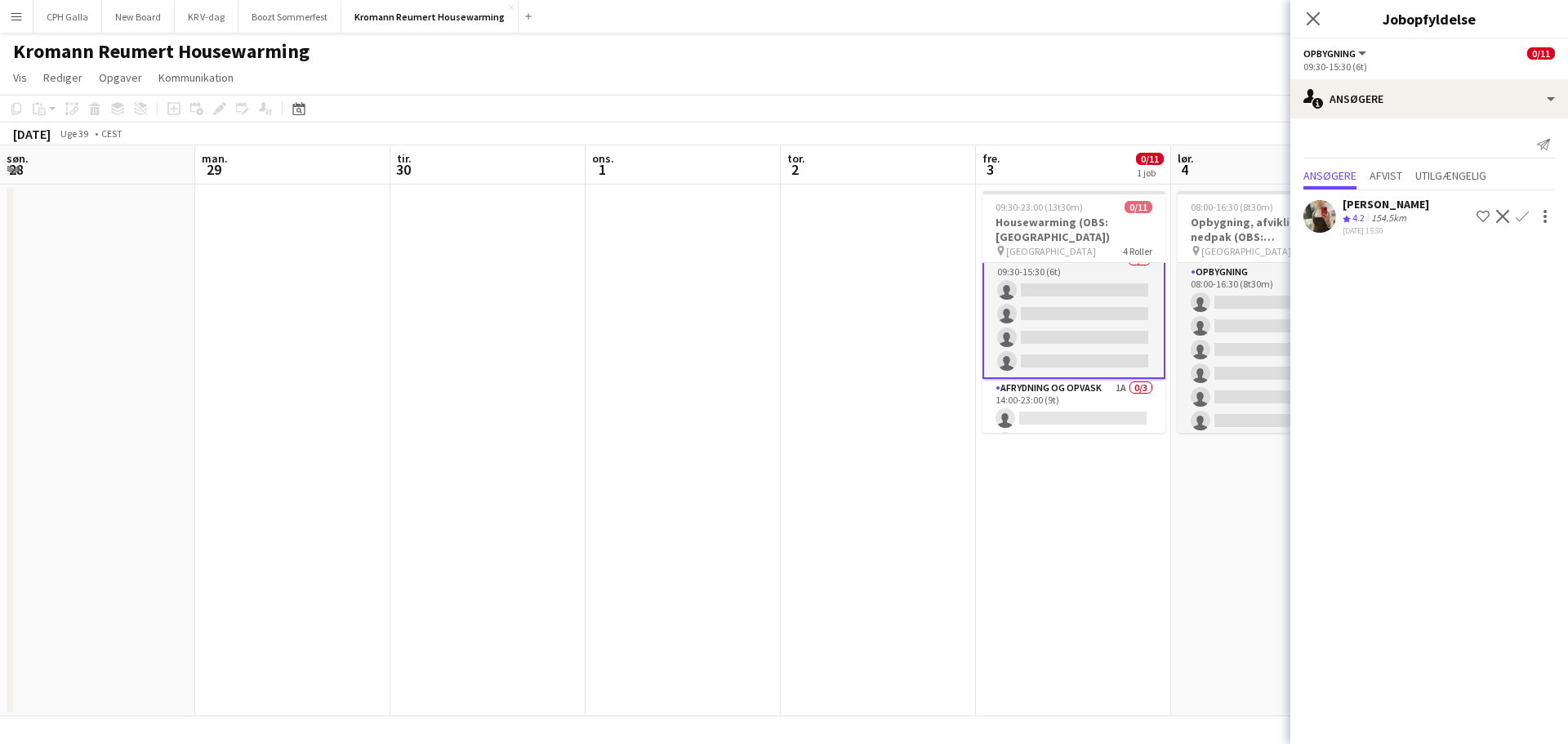
scroll to position [0, 0]
